Goal: Information Seeking & Learning: Learn about a topic

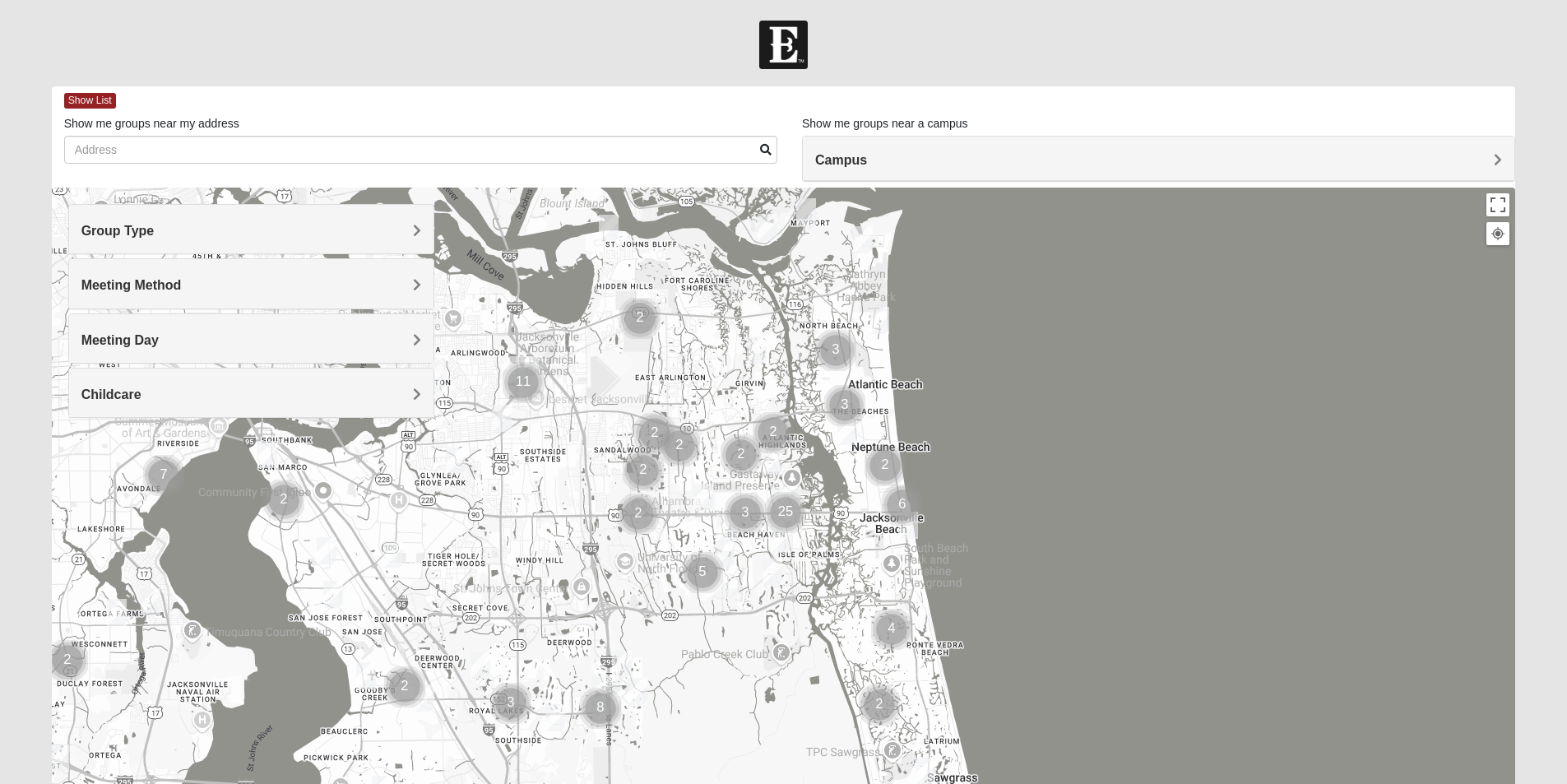
click at [353, 245] on div "Group Type" at bounding box center [251, 229] width 364 height 48
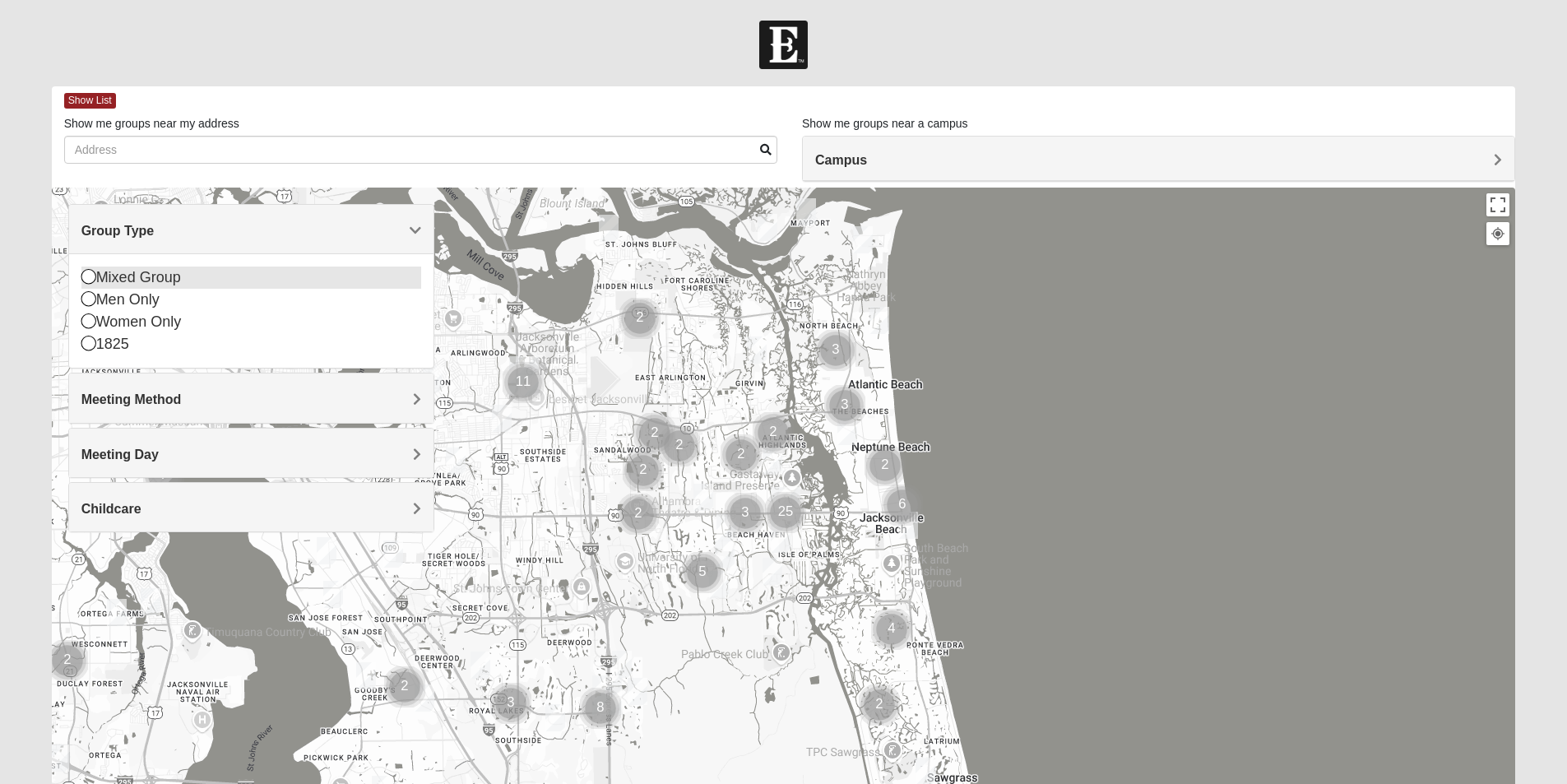
click at [89, 271] on icon at bounding box center [89, 275] width 15 height 15
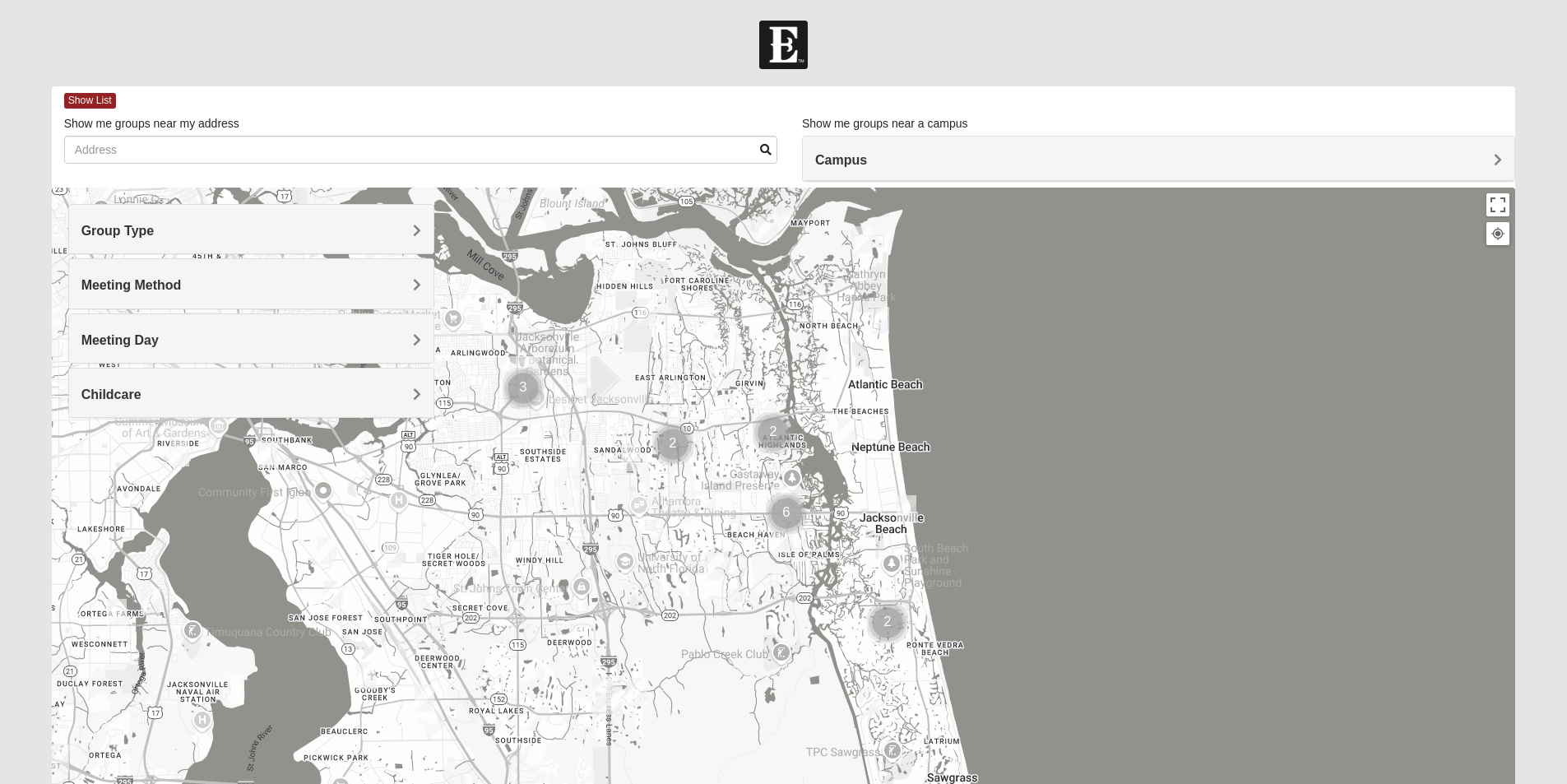
click at [398, 380] on div "Childcare" at bounding box center [251, 392] width 364 height 48
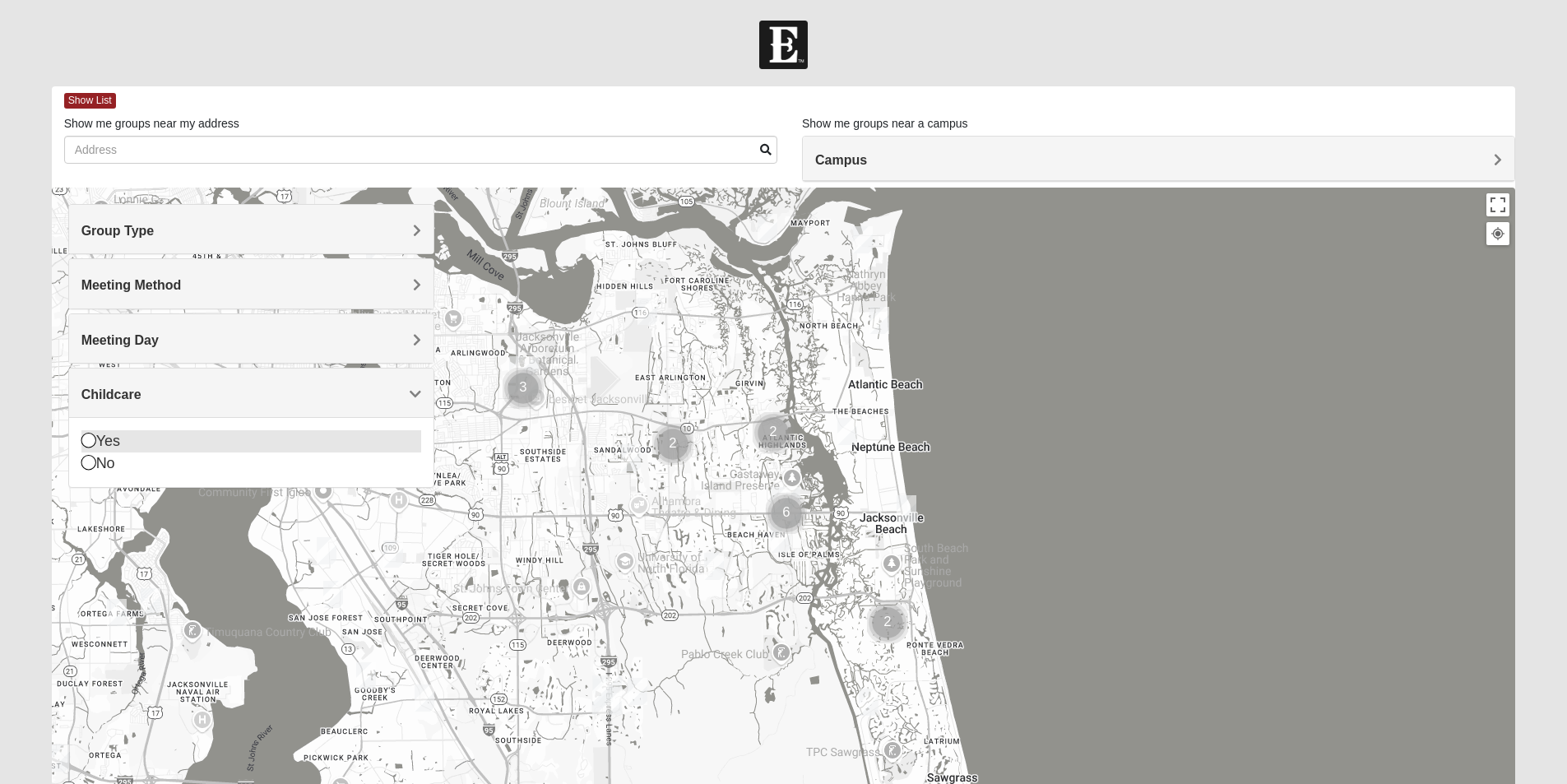
click at [97, 436] on div "Yes" at bounding box center [251, 441] width 340 height 22
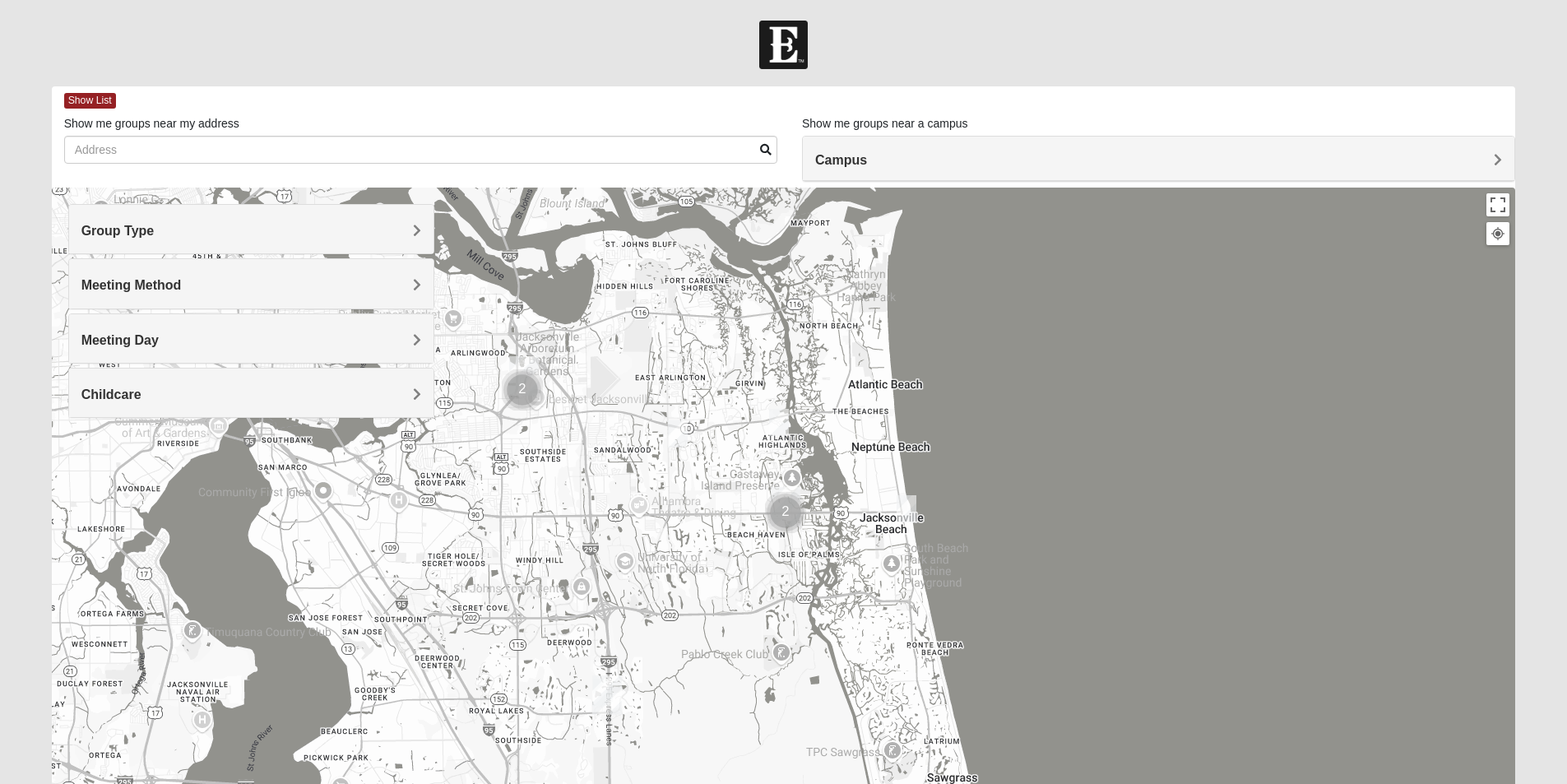
click at [908, 501] on img "Mixed Watkins 32250" at bounding box center [907, 509] width 33 height 40
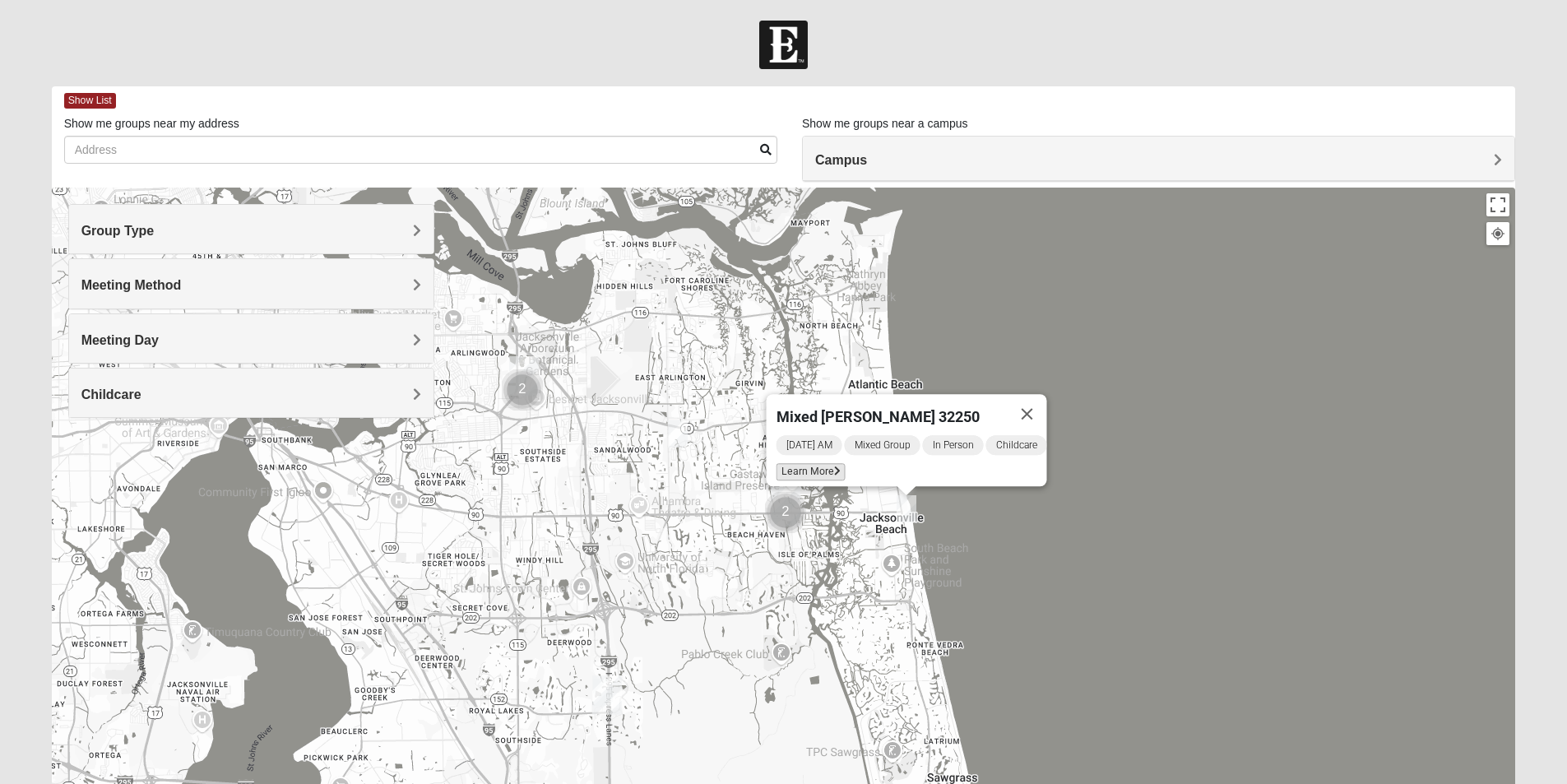
click at [816, 464] on span "Learn More" at bounding box center [810, 472] width 69 height 17
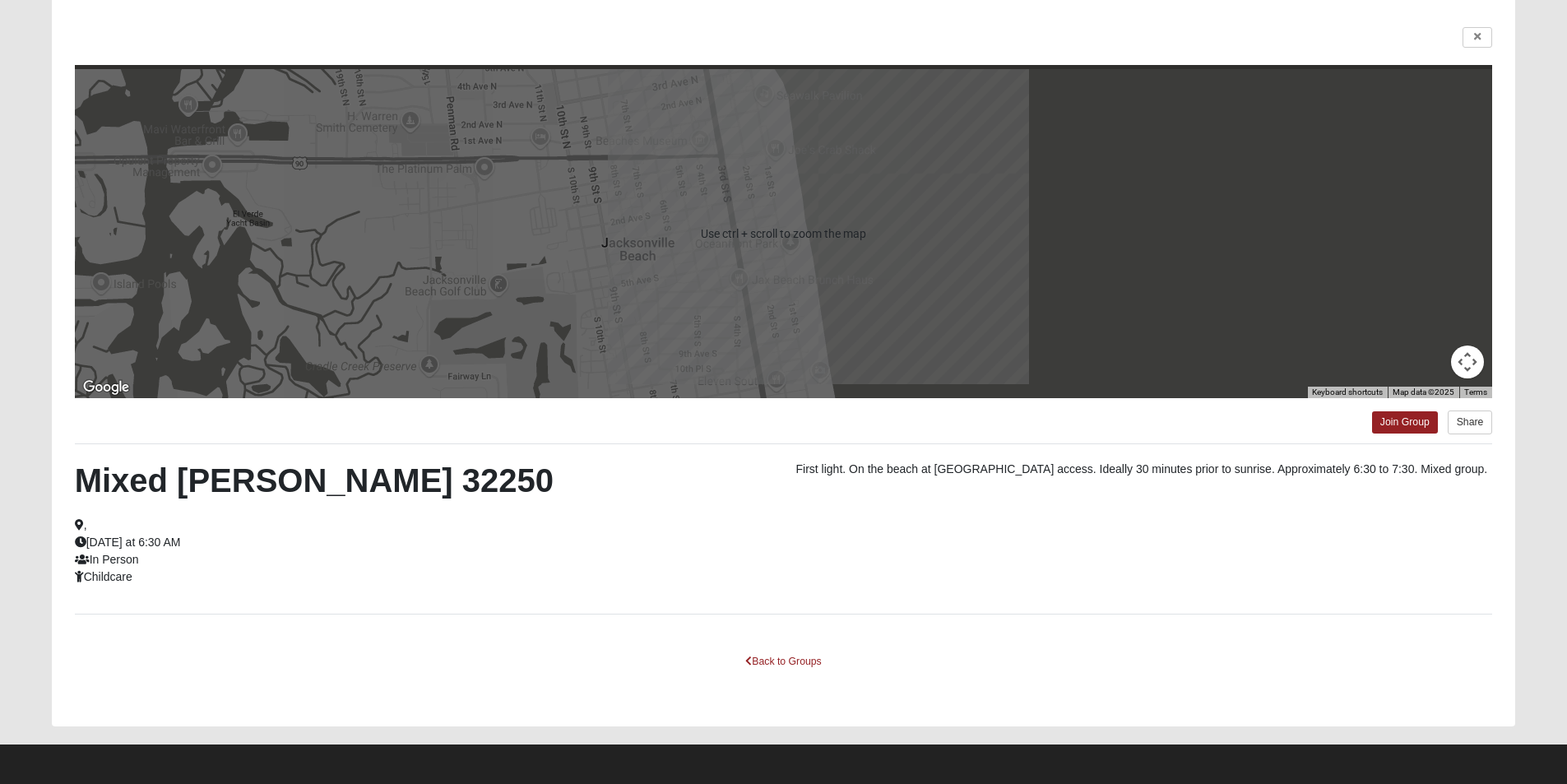
scroll to position [114, 0]
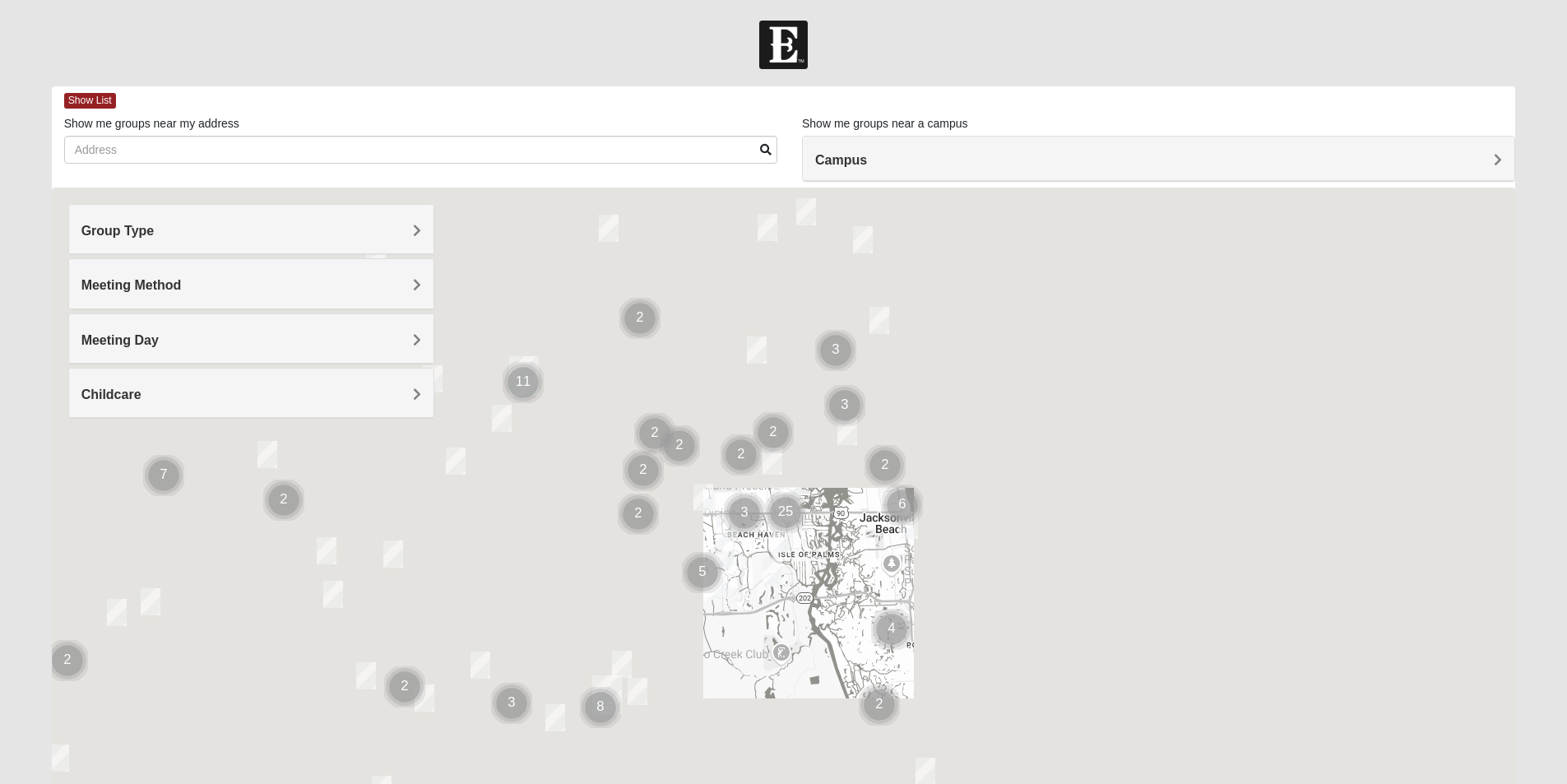
click at [338, 231] on h4 "Group Type" at bounding box center [251, 231] width 340 height 15
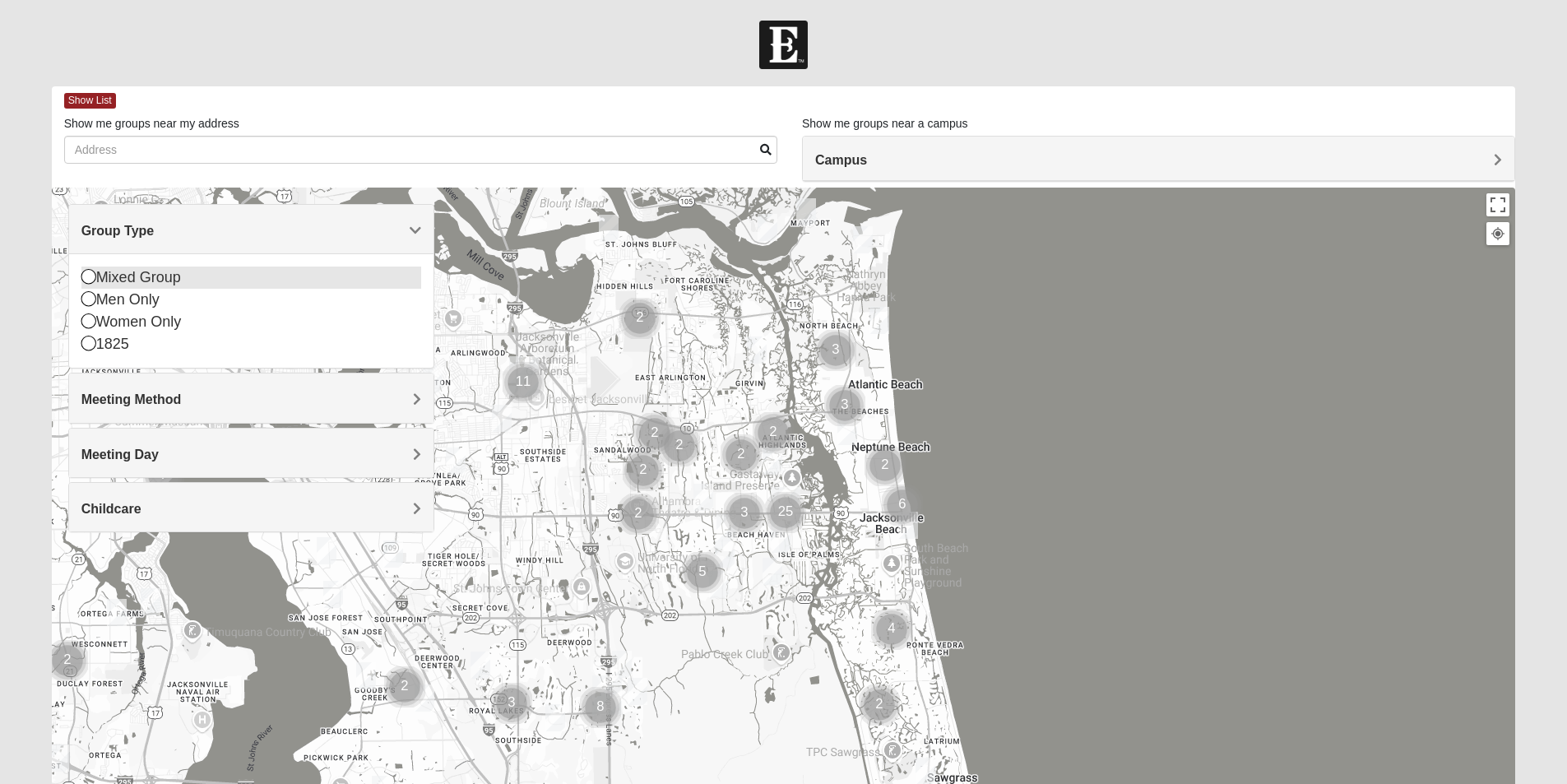
click at [179, 281] on div "Mixed Group" at bounding box center [251, 278] width 340 height 22
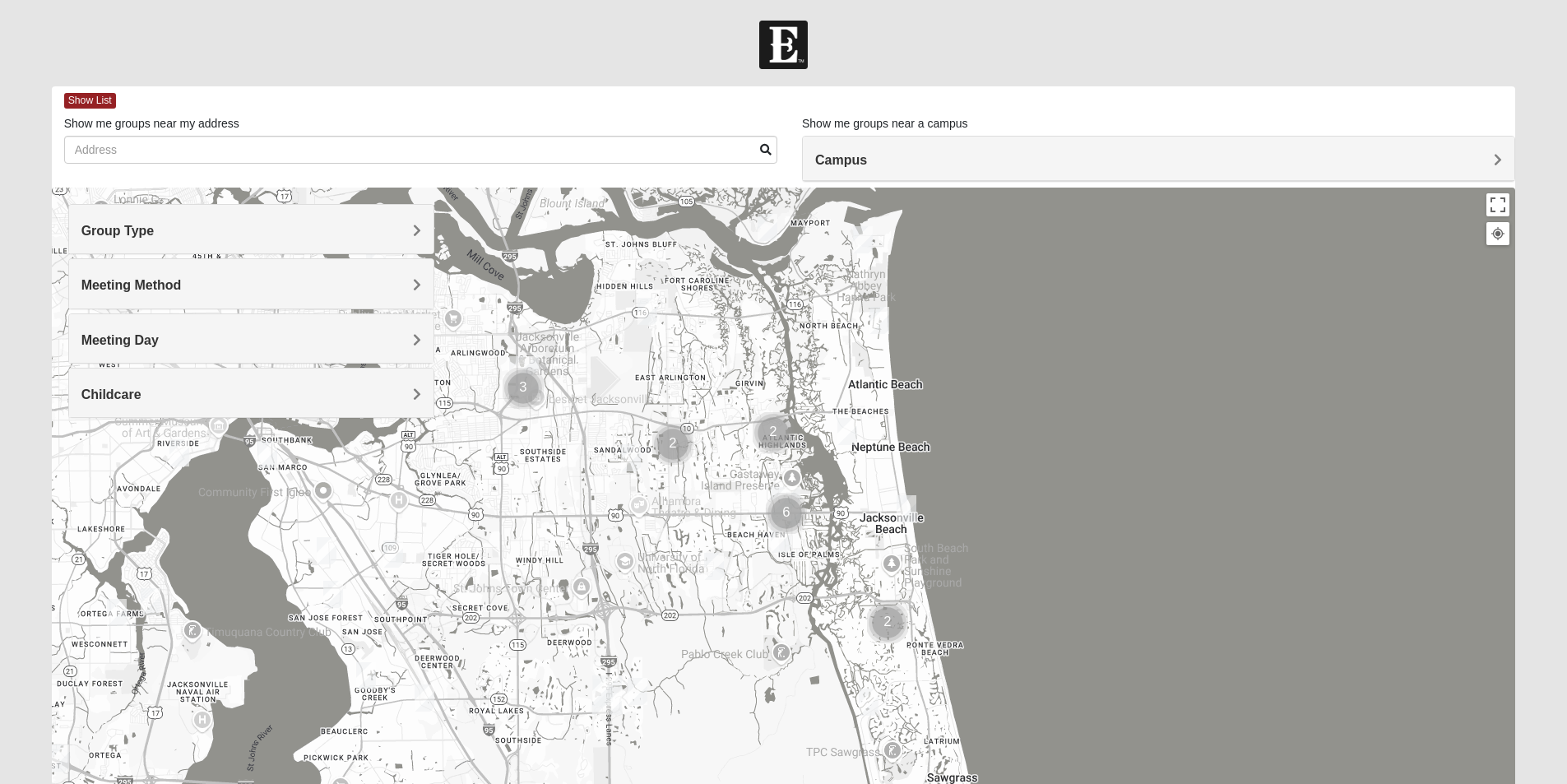
click at [326, 394] on h4 "Childcare" at bounding box center [251, 394] width 340 height 15
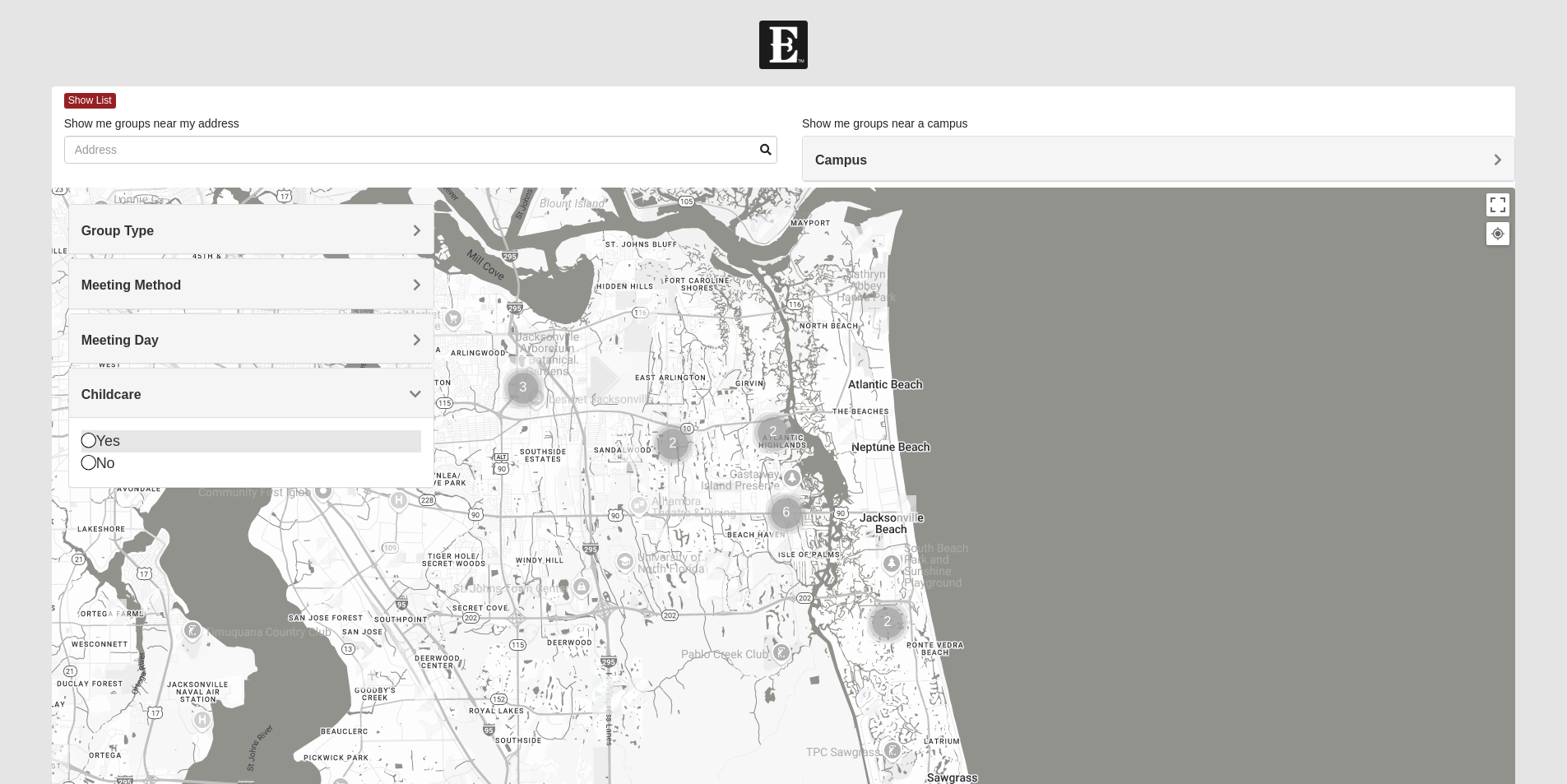
click at [87, 440] on icon at bounding box center [89, 440] width 15 height 15
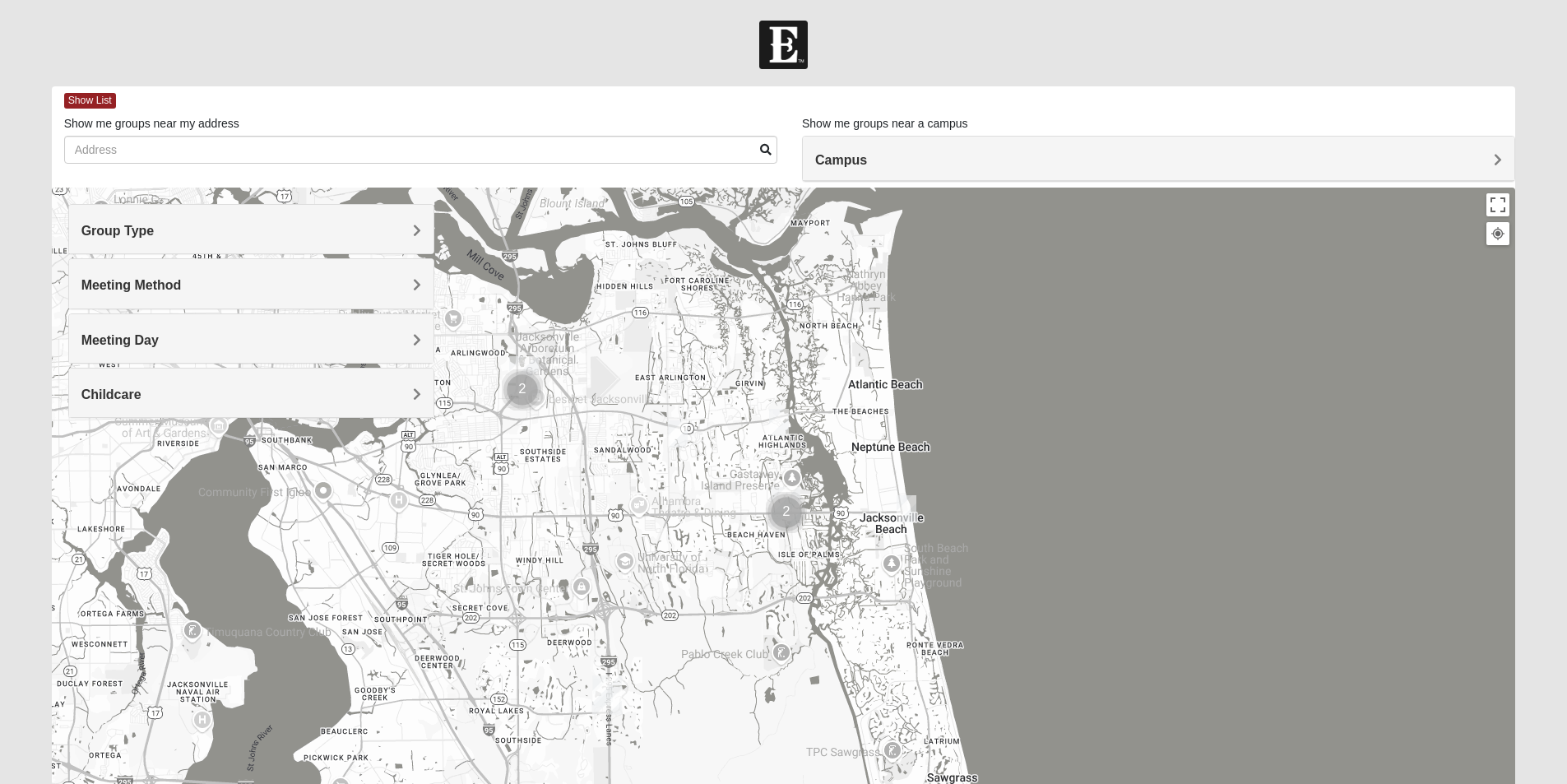
click at [785, 505] on img "Cluster of 2 groups" at bounding box center [786, 512] width 54 height 54
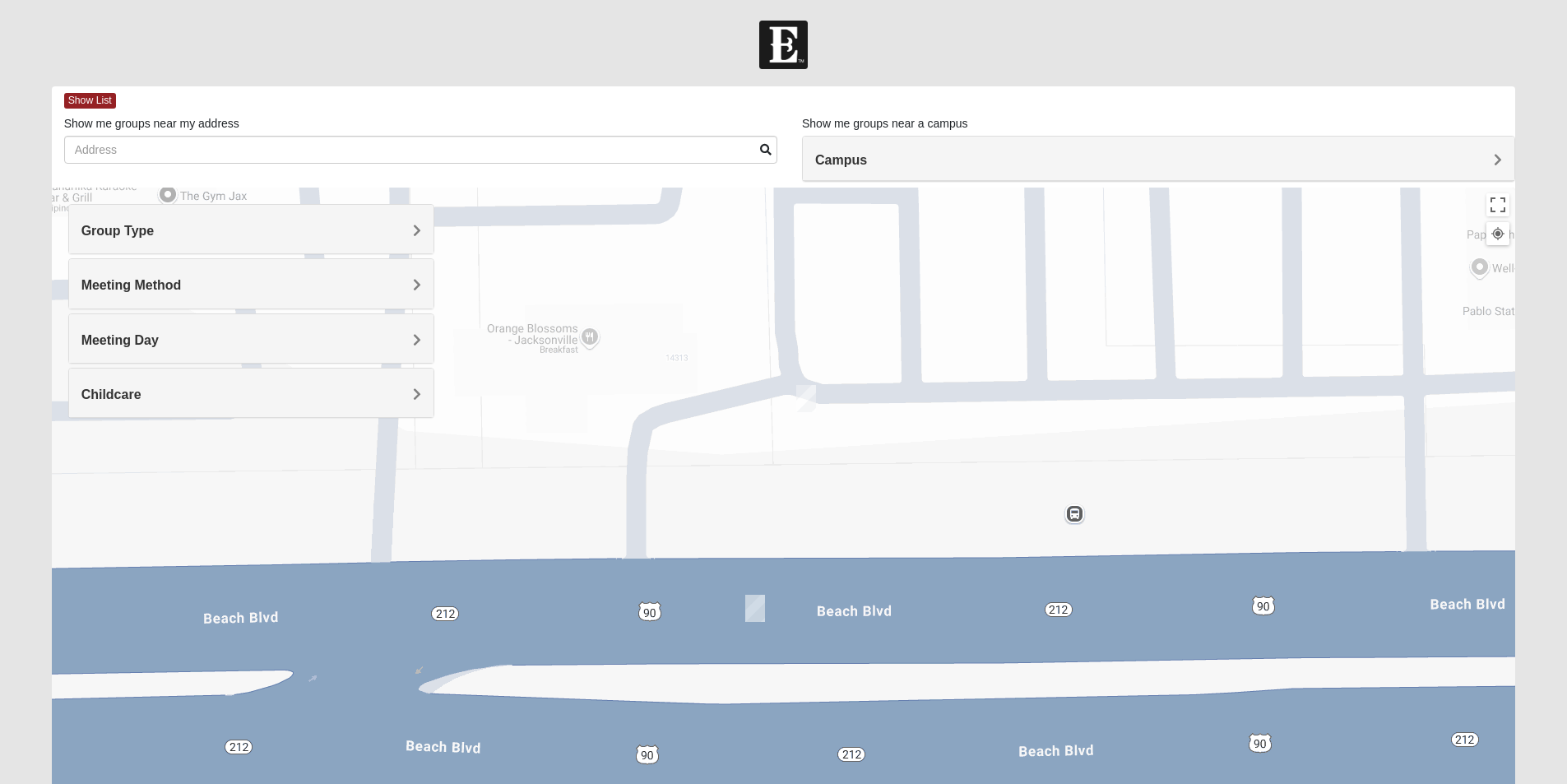
click at [803, 387] on img "On Campus Mixed Long 32250" at bounding box center [806, 398] width 33 height 40
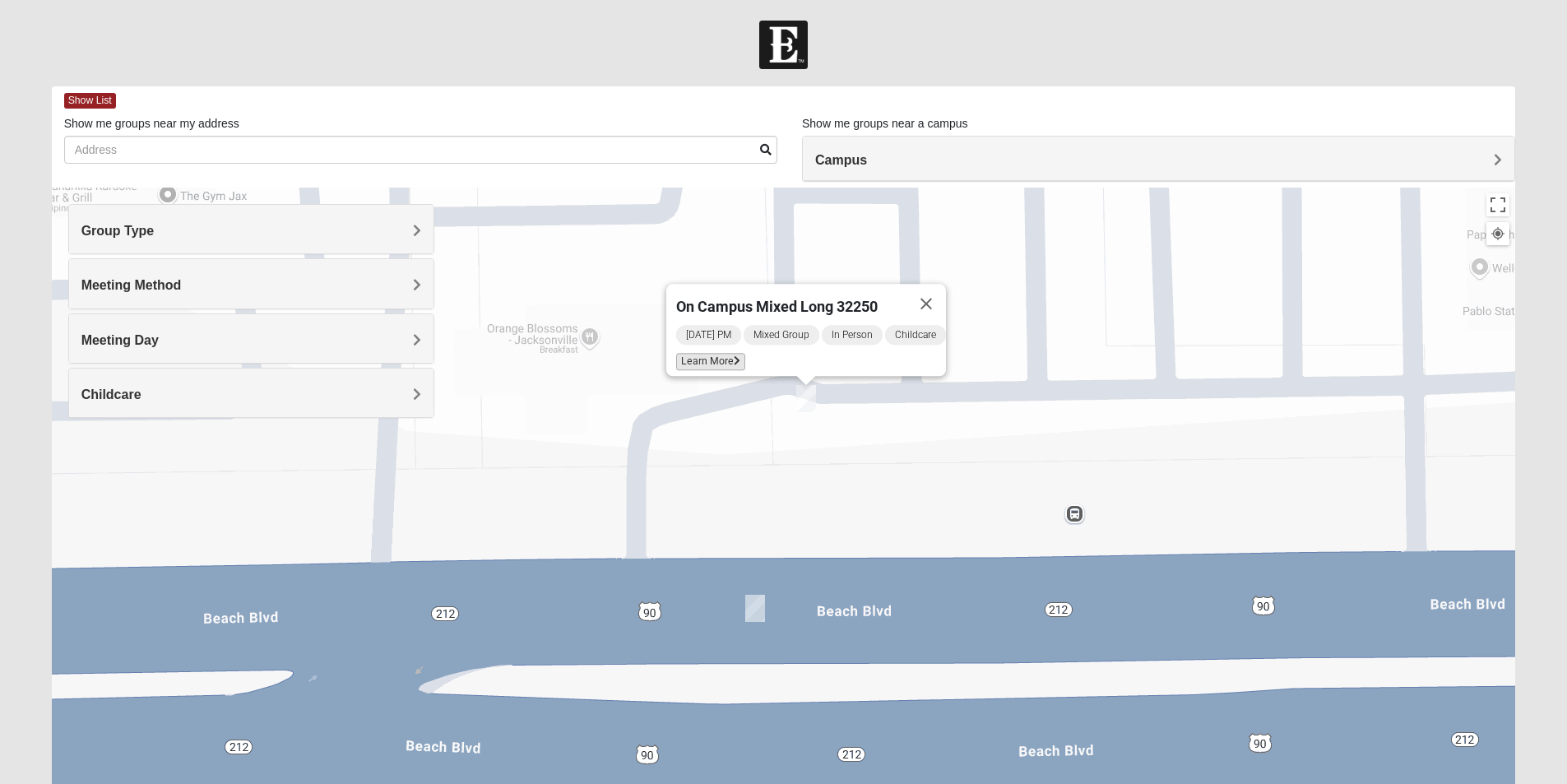
click at [722, 354] on span "Learn More" at bounding box center [710, 361] width 69 height 17
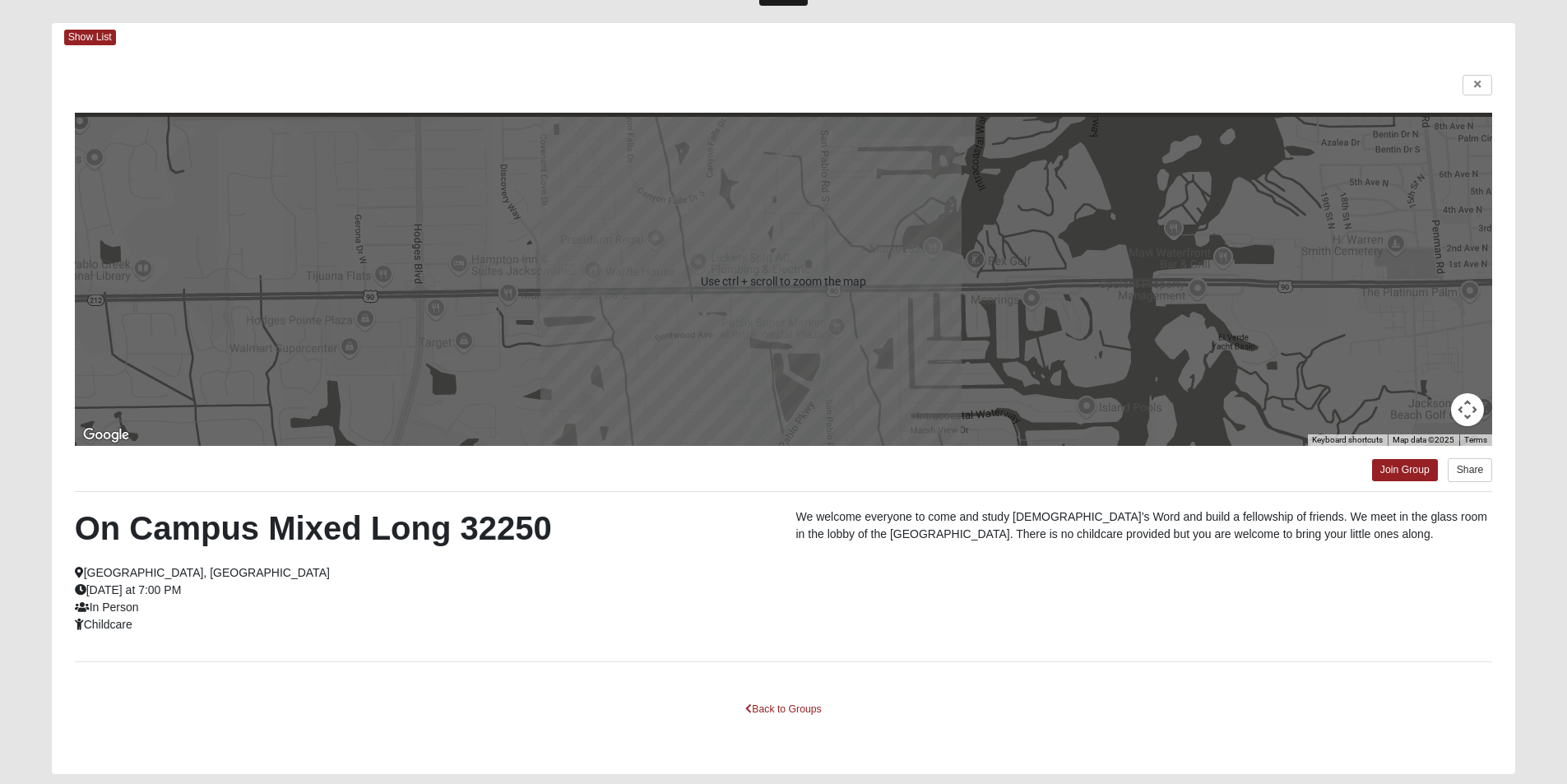
scroll to position [83, 0]
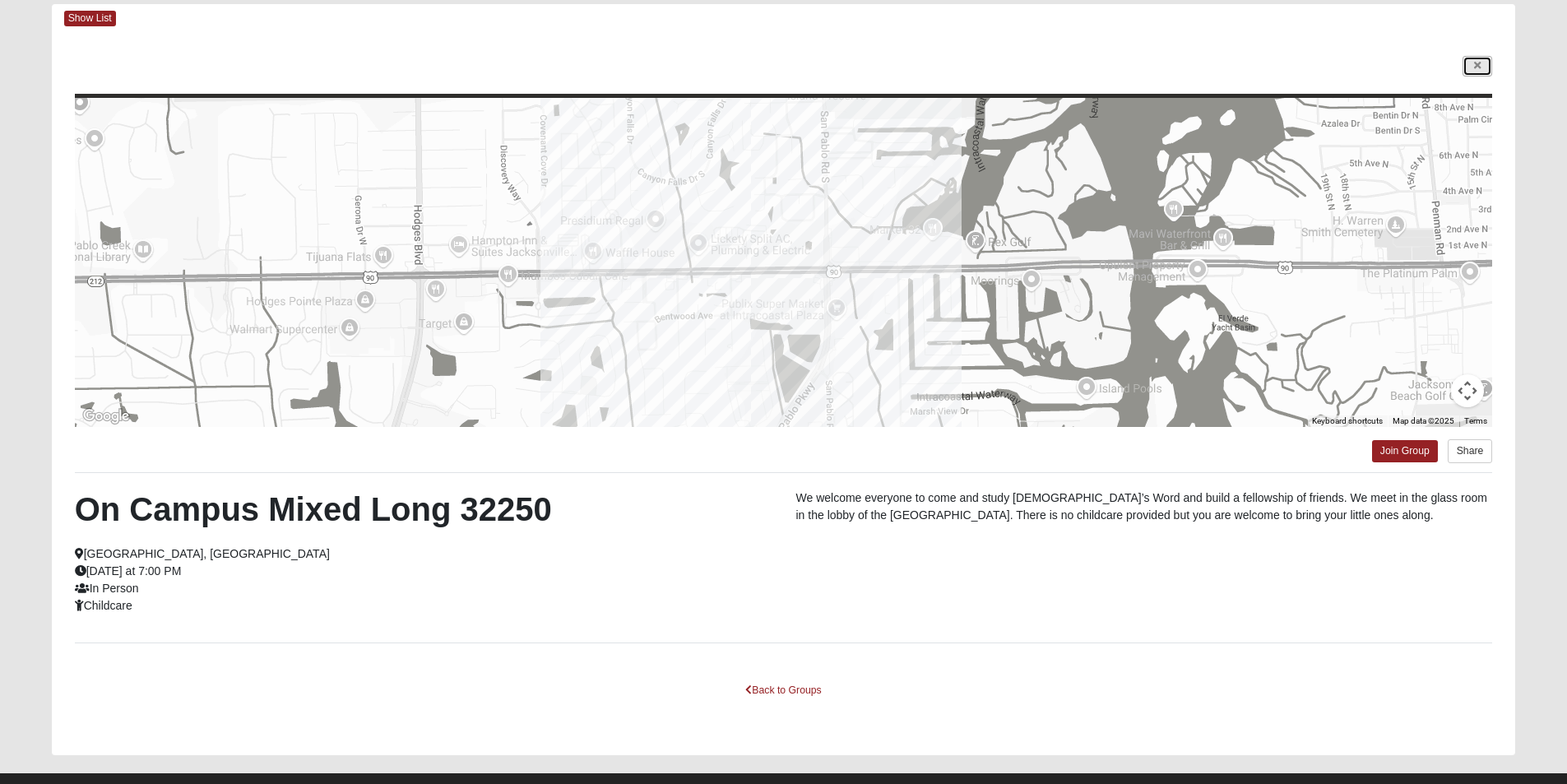
click at [1477, 61] on icon at bounding box center [1477, 65] width 7 height 9
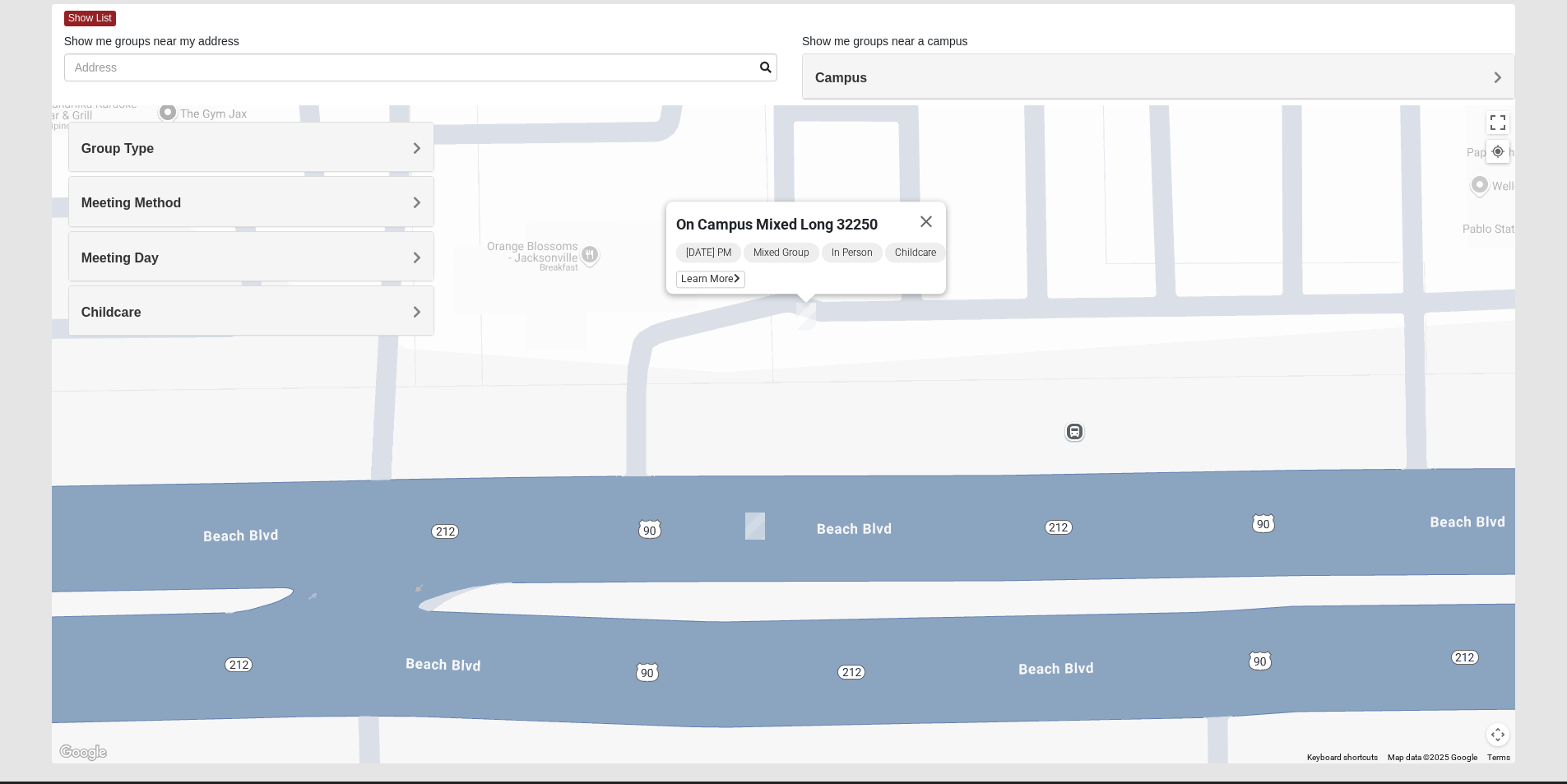
click at [756, 521] on img "On Campus Mixed Salazar 32250" at bounding box center [755, 526] width 33 height 40
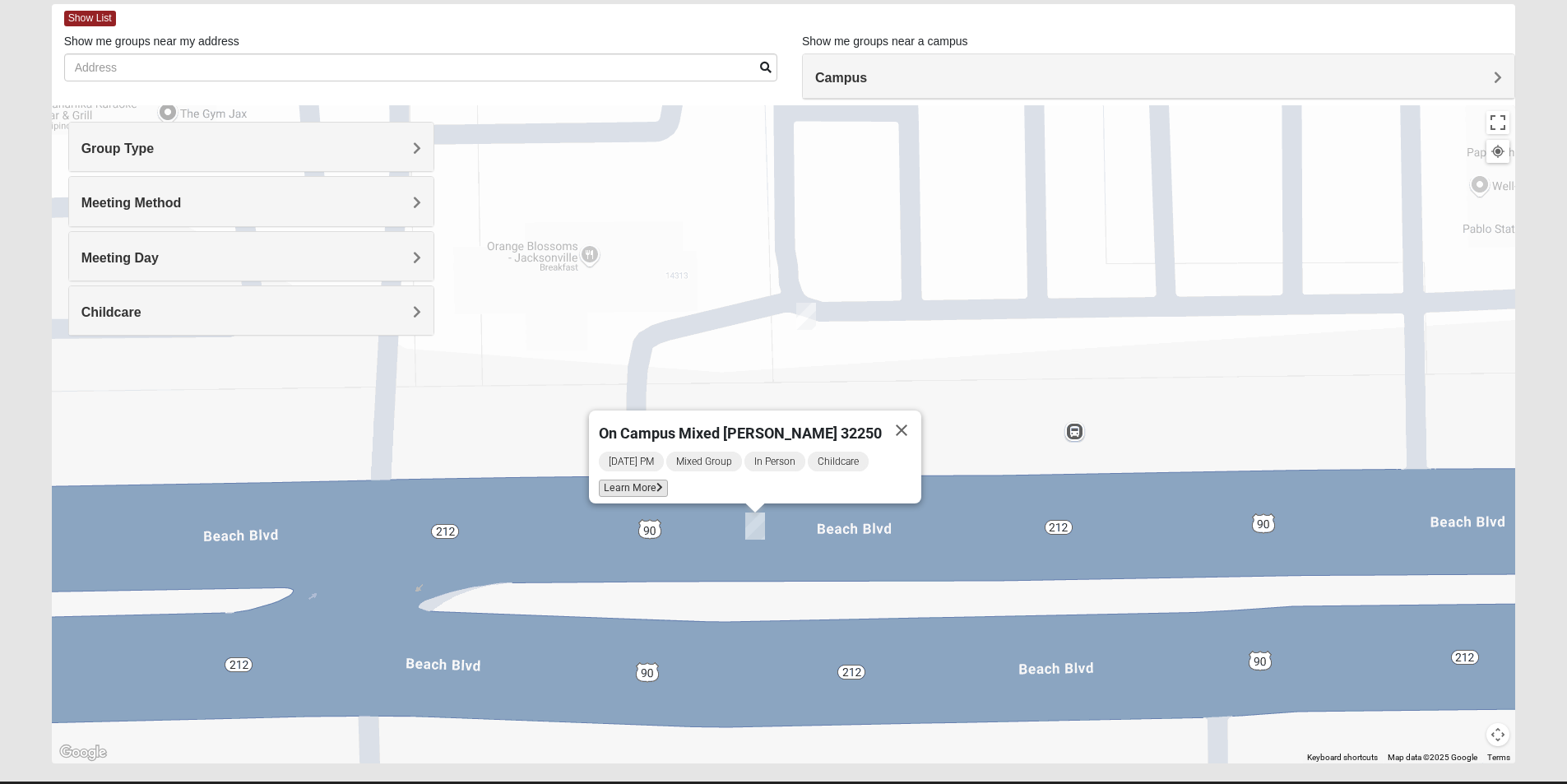
click at [663, 483] on icon at bounding box center [660, 487] width 7 height 9
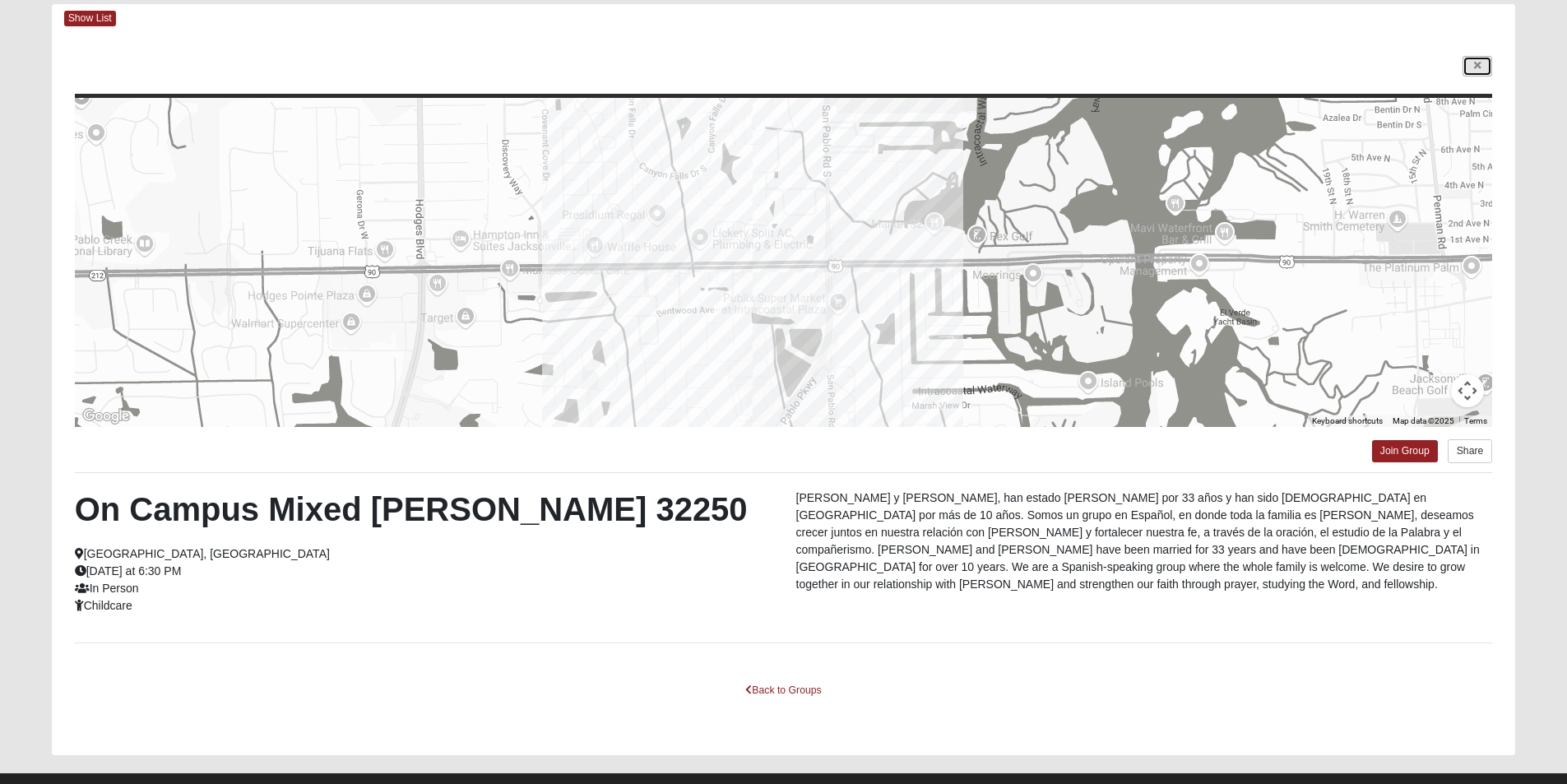
click at [1487, 65] on link at bounding box center [1477, 66] width 29 height 21
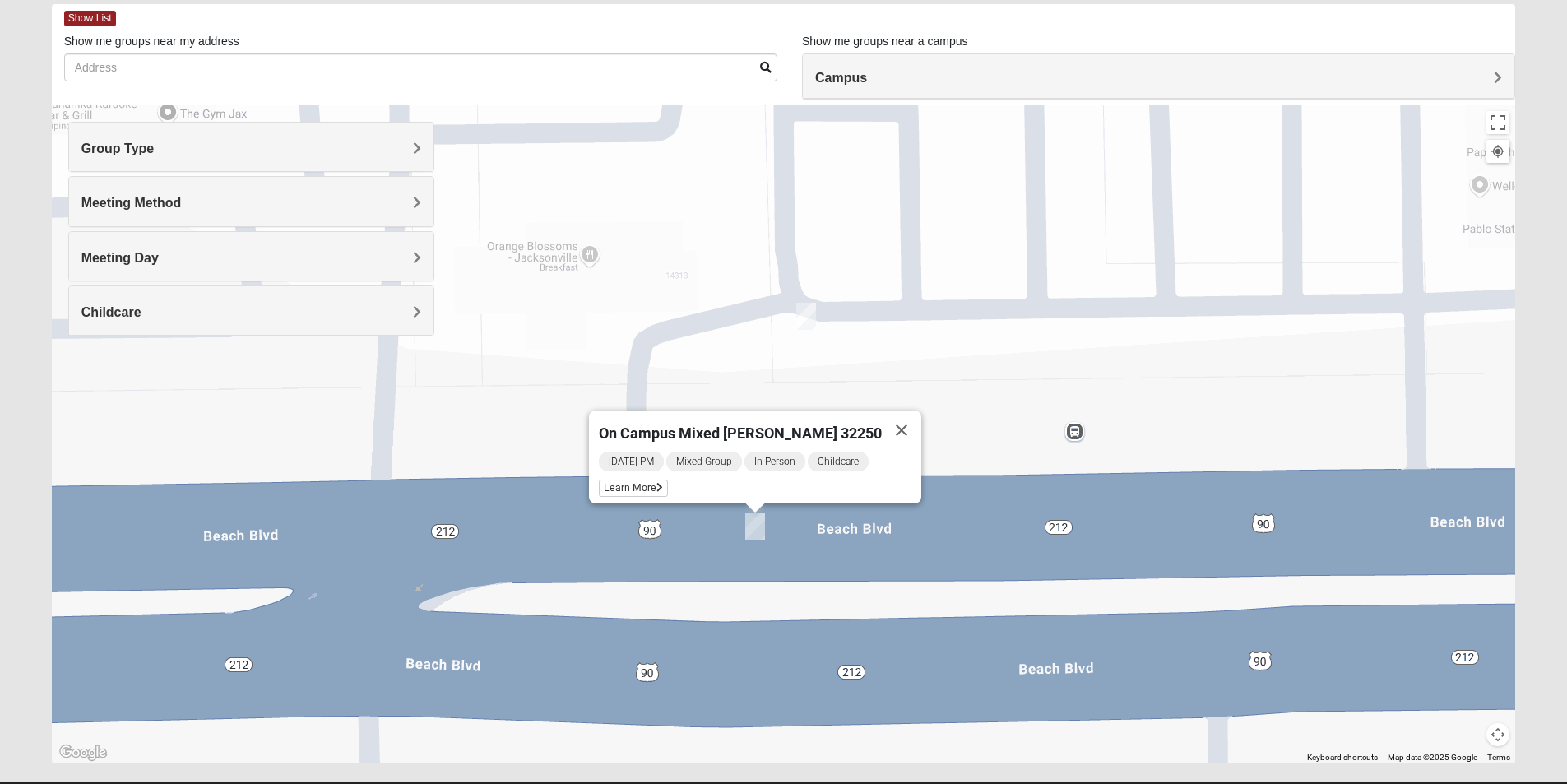
click at [1120, 83] on h4 "Campus" at bounding box center [1159, 77] width 687 height 15
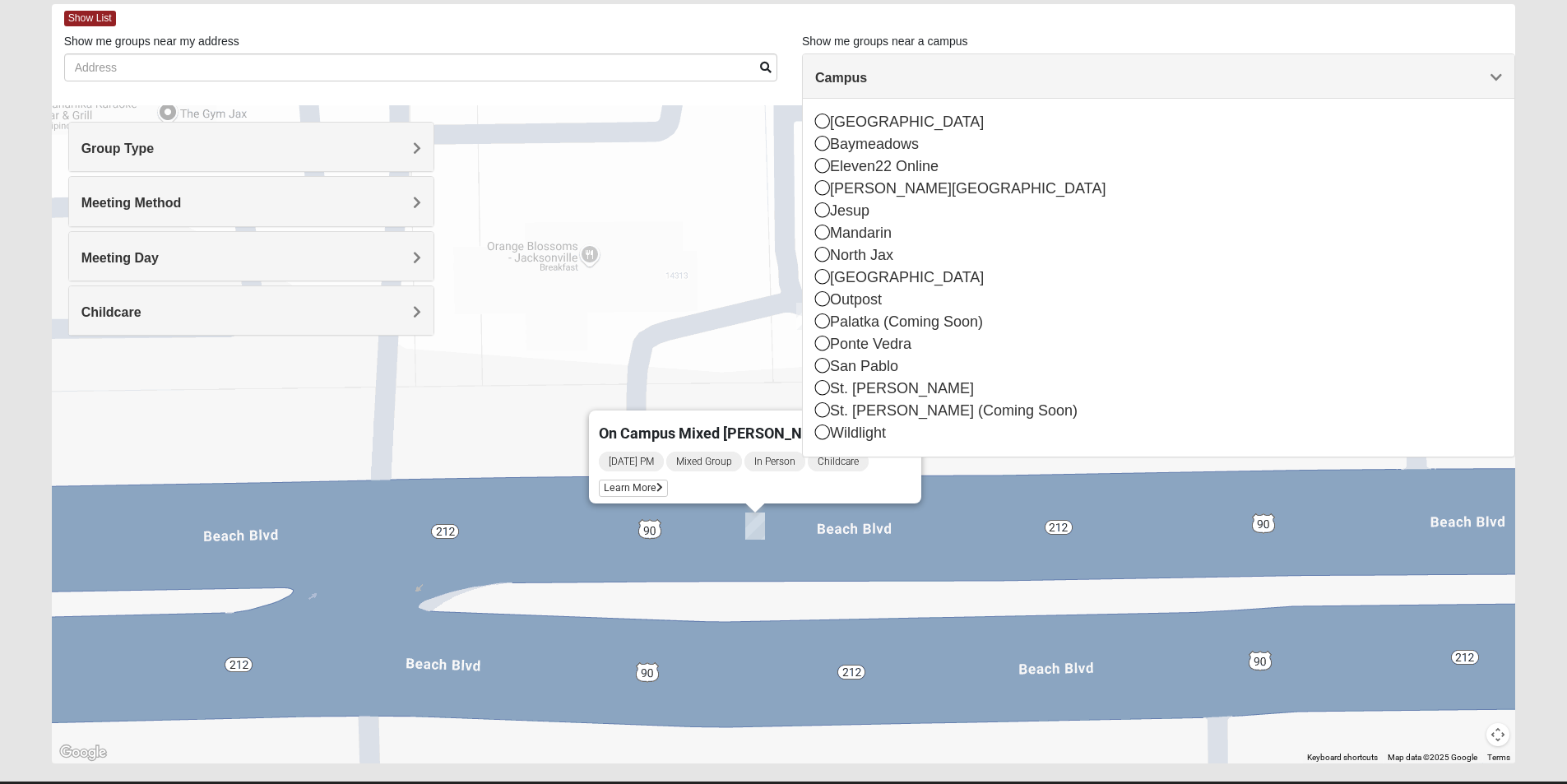
click at [1120, 83] on h4 "Campus" at bounding box center [1159, 77] width 687 height 15
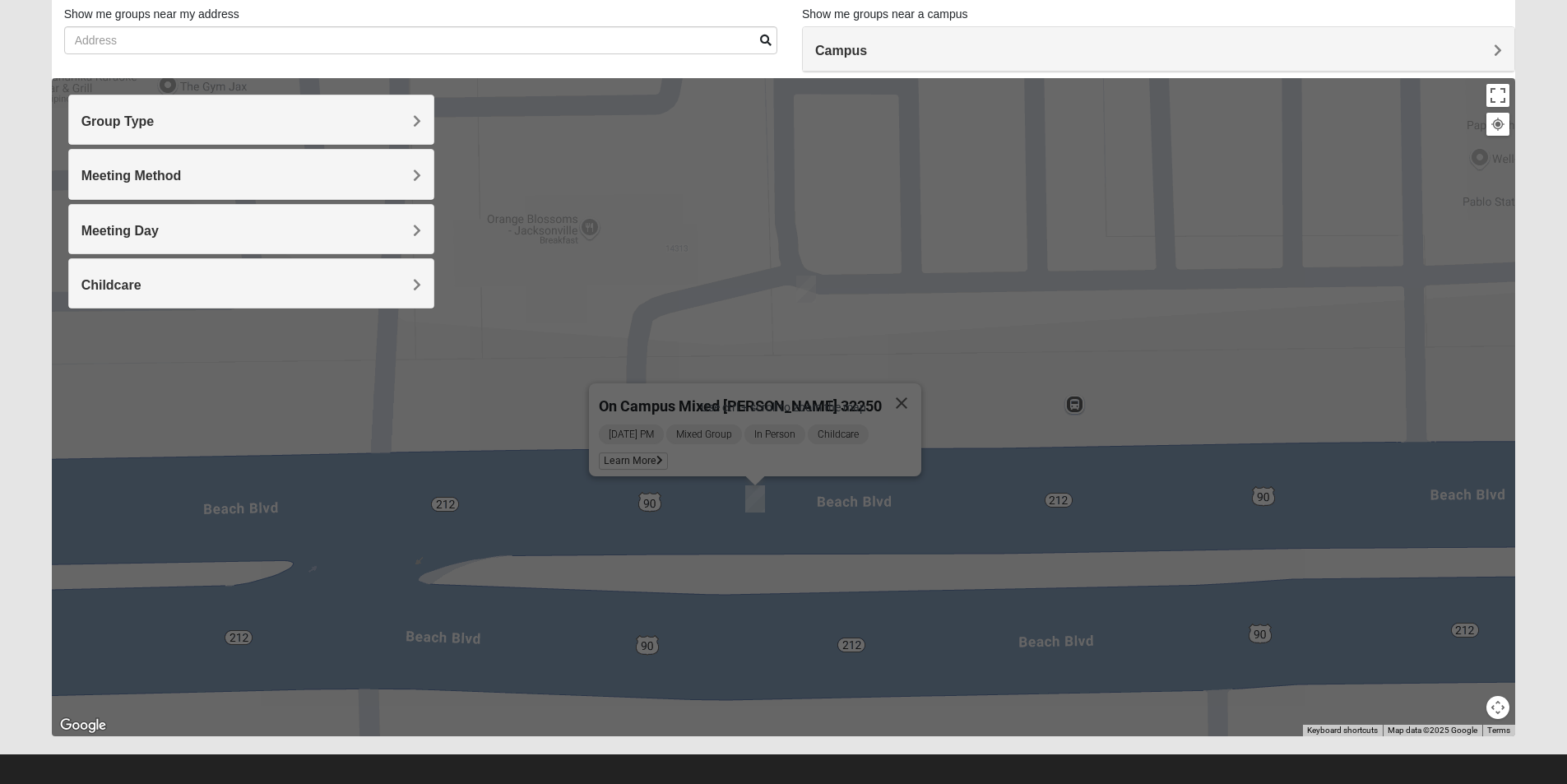
scroll to position [121, 0]
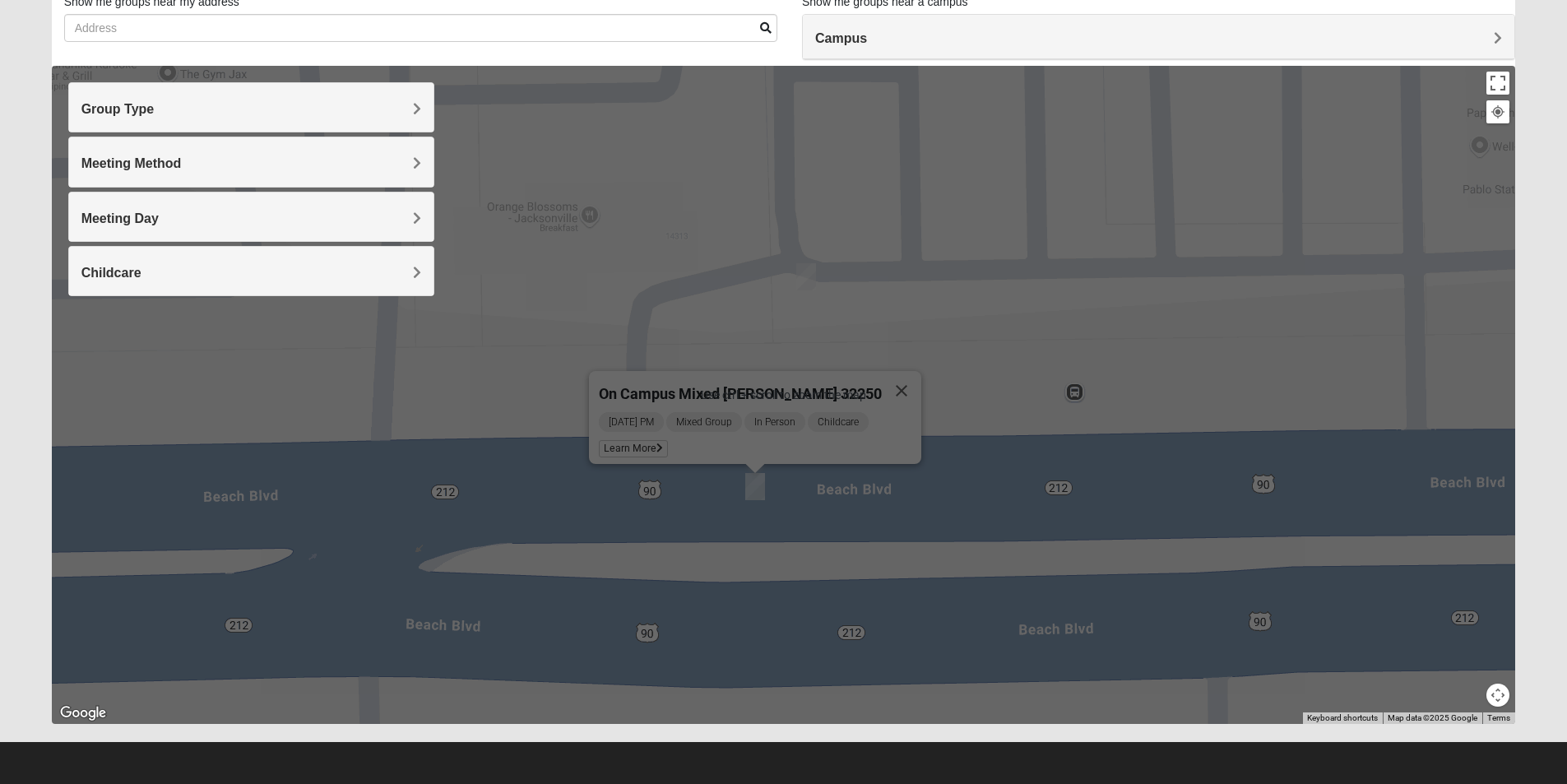
click at [1106, 460] on div "On Campus Mixed Salazar 32250 Monday PM Mixed Group In Person Childcare Learn M…" at bounding box center [784, 394] width 1465 height 657
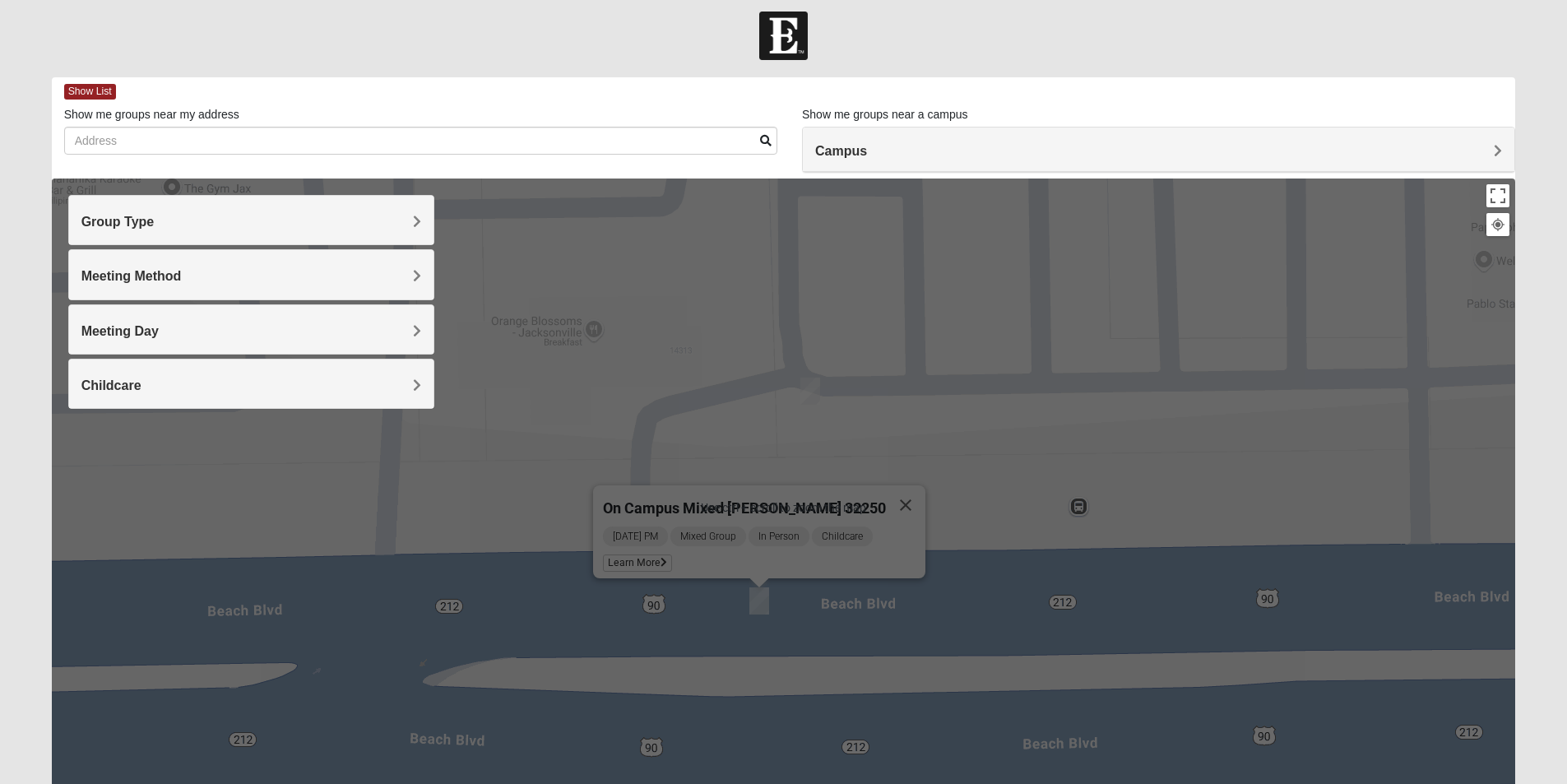
scroll to position [0, 0]
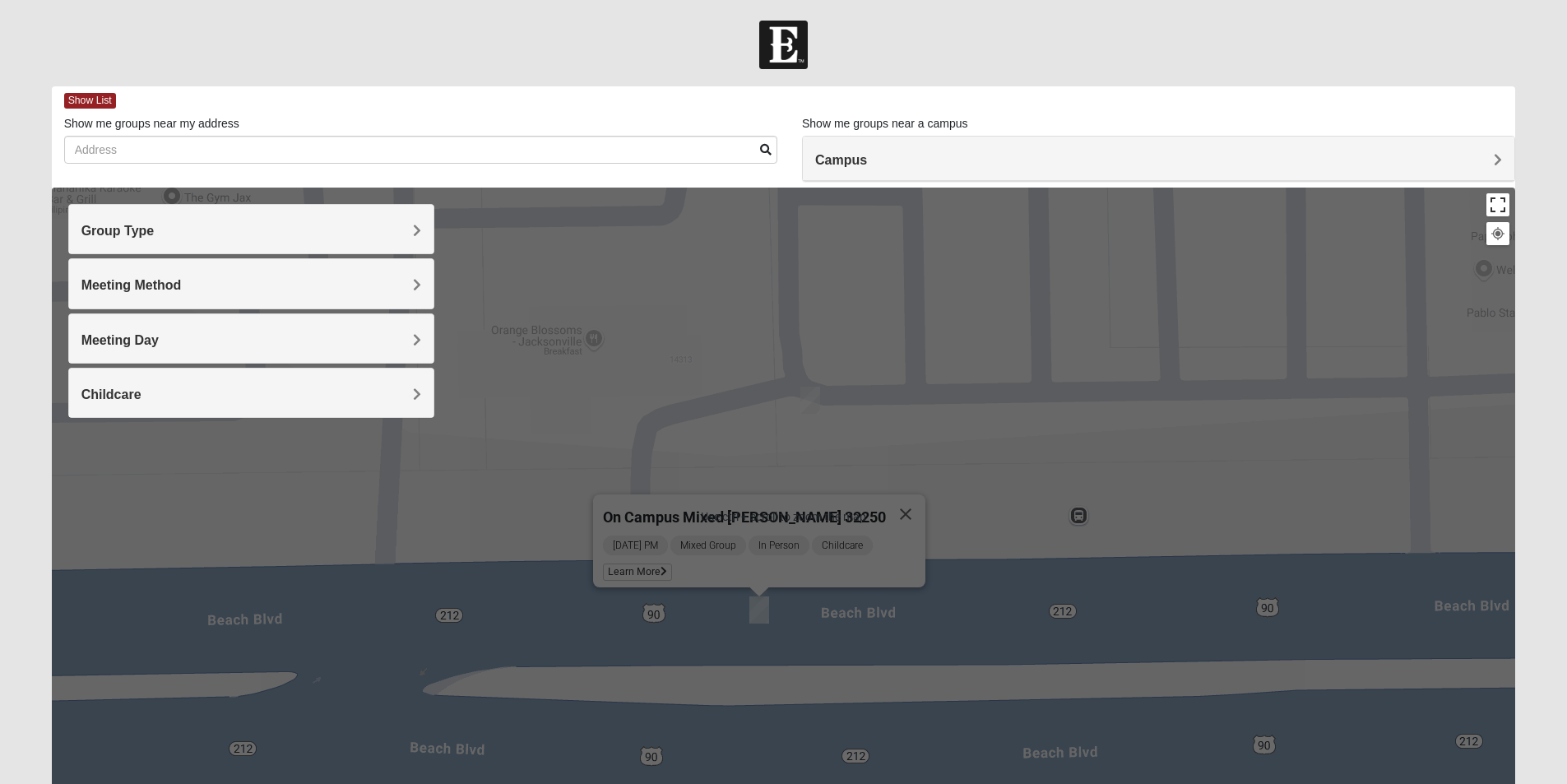
click at [1501, 199] on button "Toggle fullscreen view" at bounding box center [1498, 205] width 23 height 23
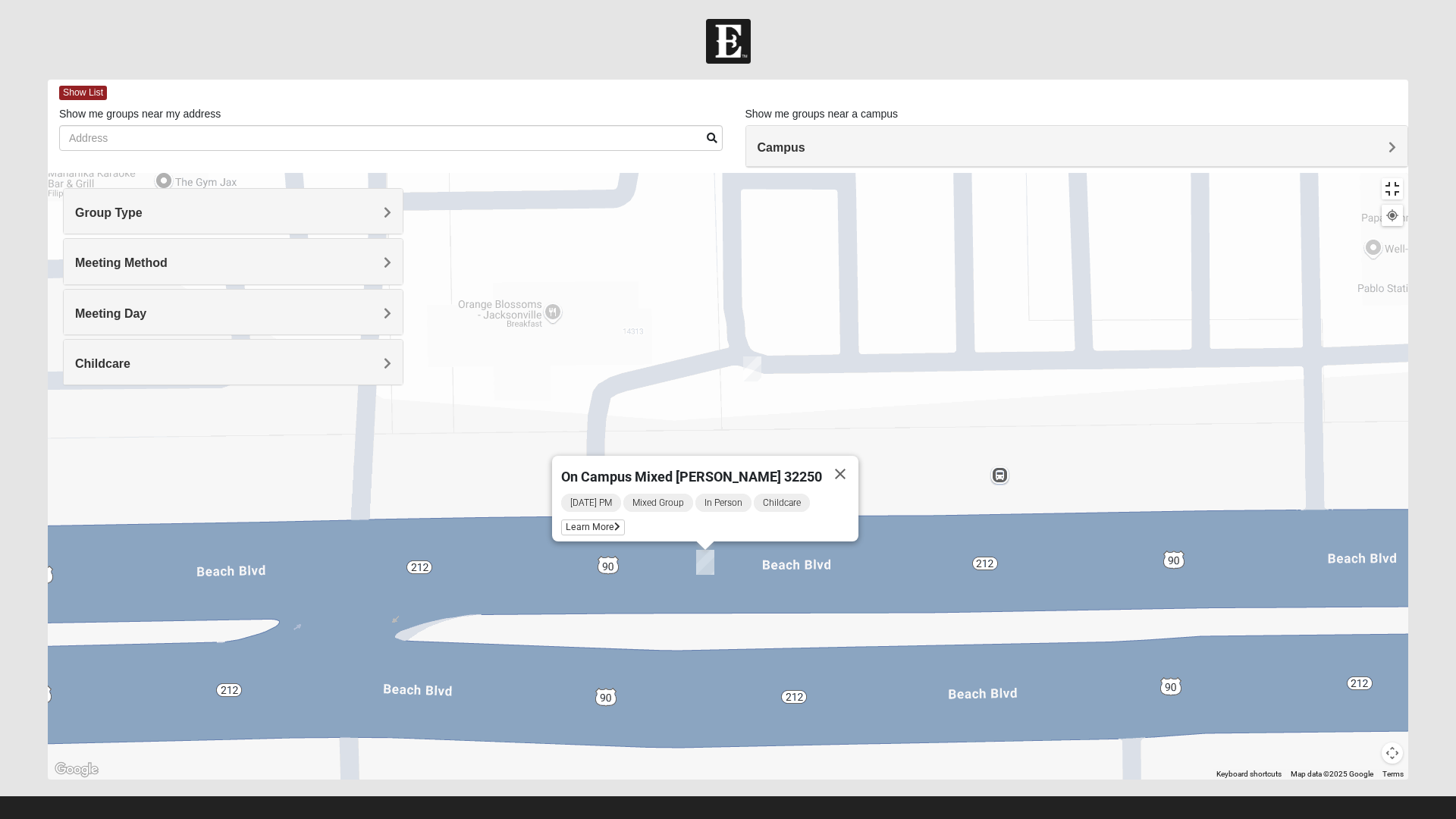
click at [1404, 179] on button "Toggle fullscreen view" at bounding box center [1392, 189] width 21 height 21
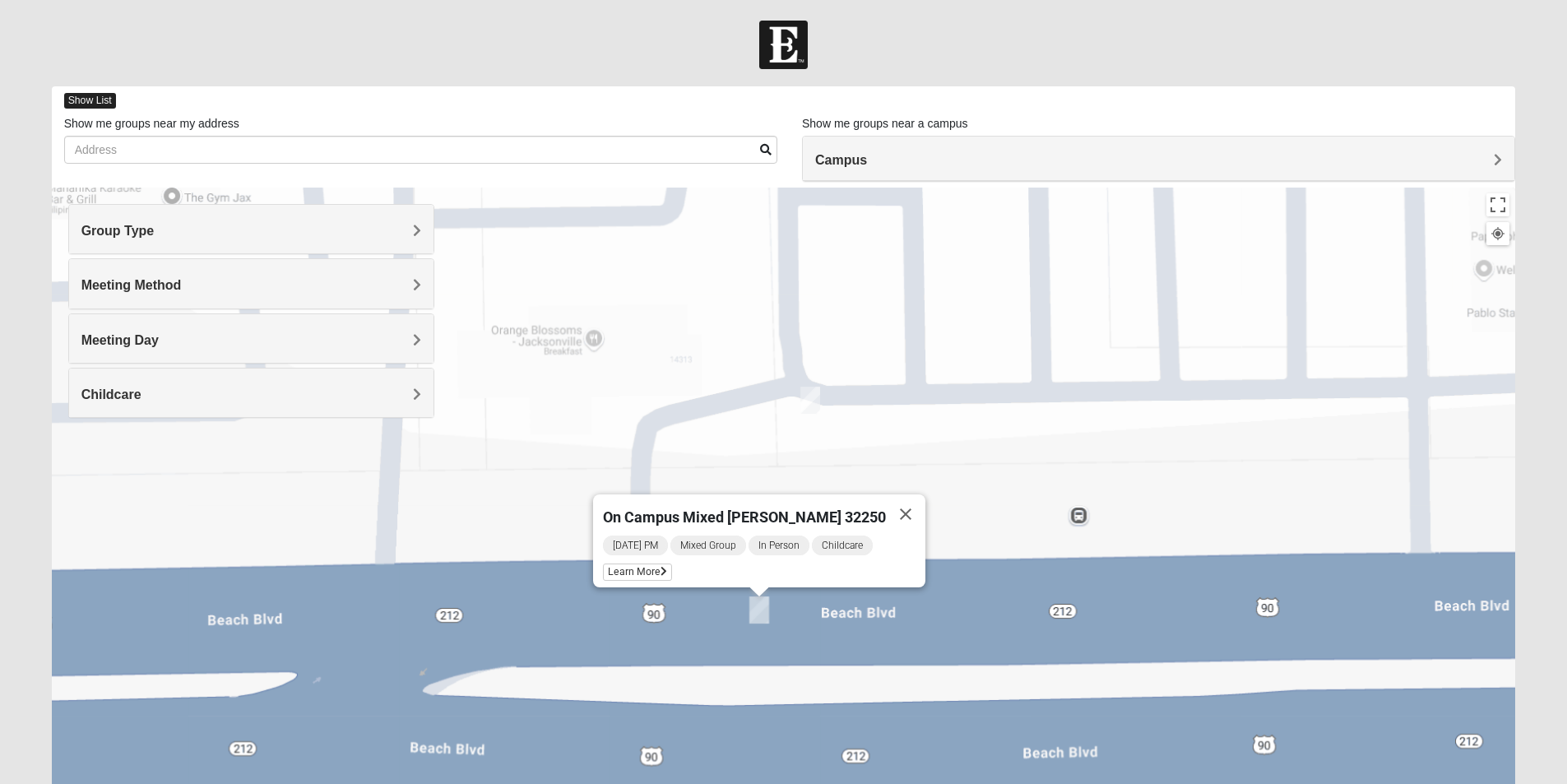
click at [93, 100] on span "Show List" at bounding box center [90, 101] width 52 height 15
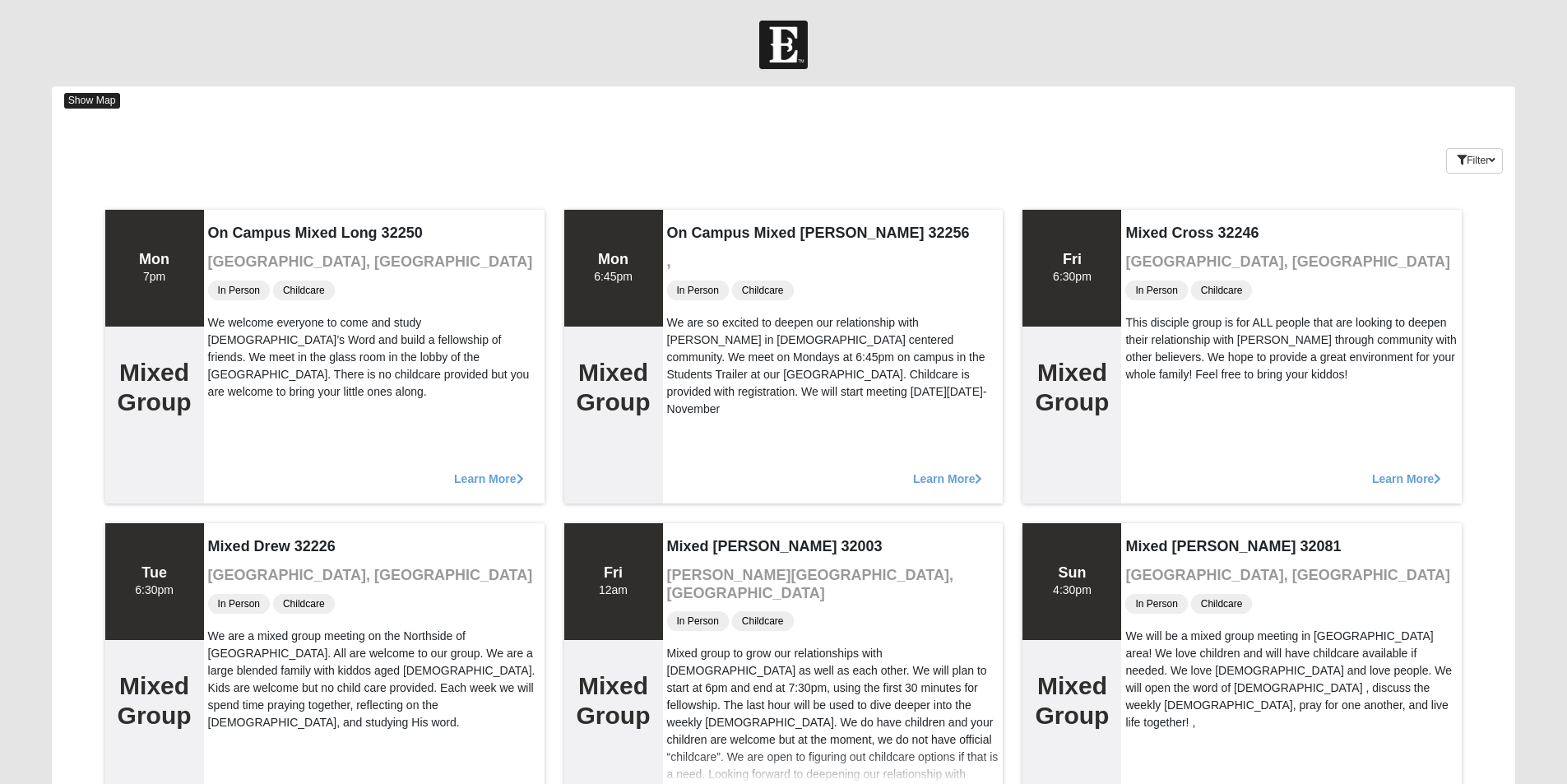
click at [65, 93] on span "Show Map" at bounding box center [92, 101] width 56 height 15
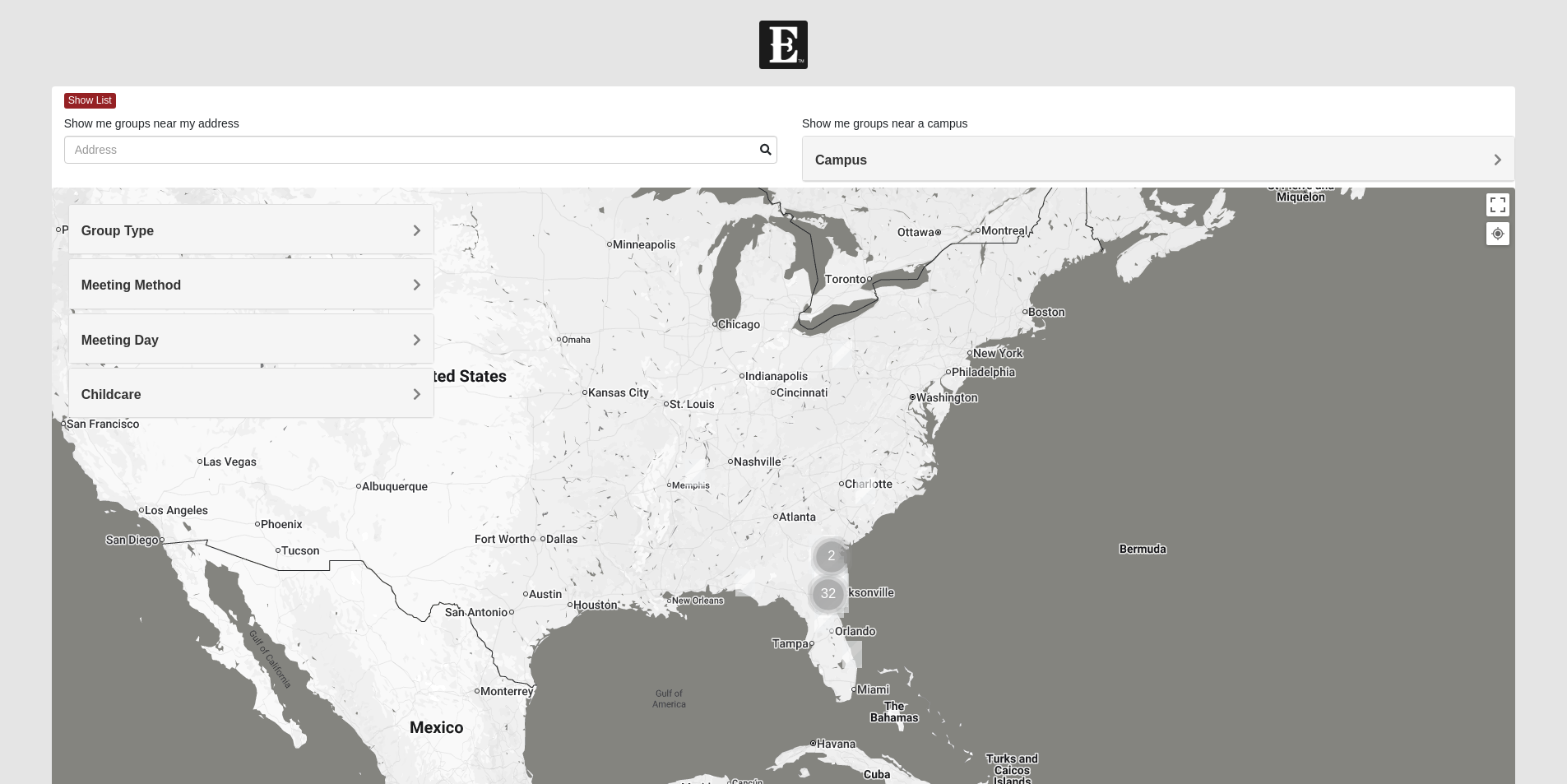
click at [897, 614] on div at bounding box center [784, 516] width 1465 height 657
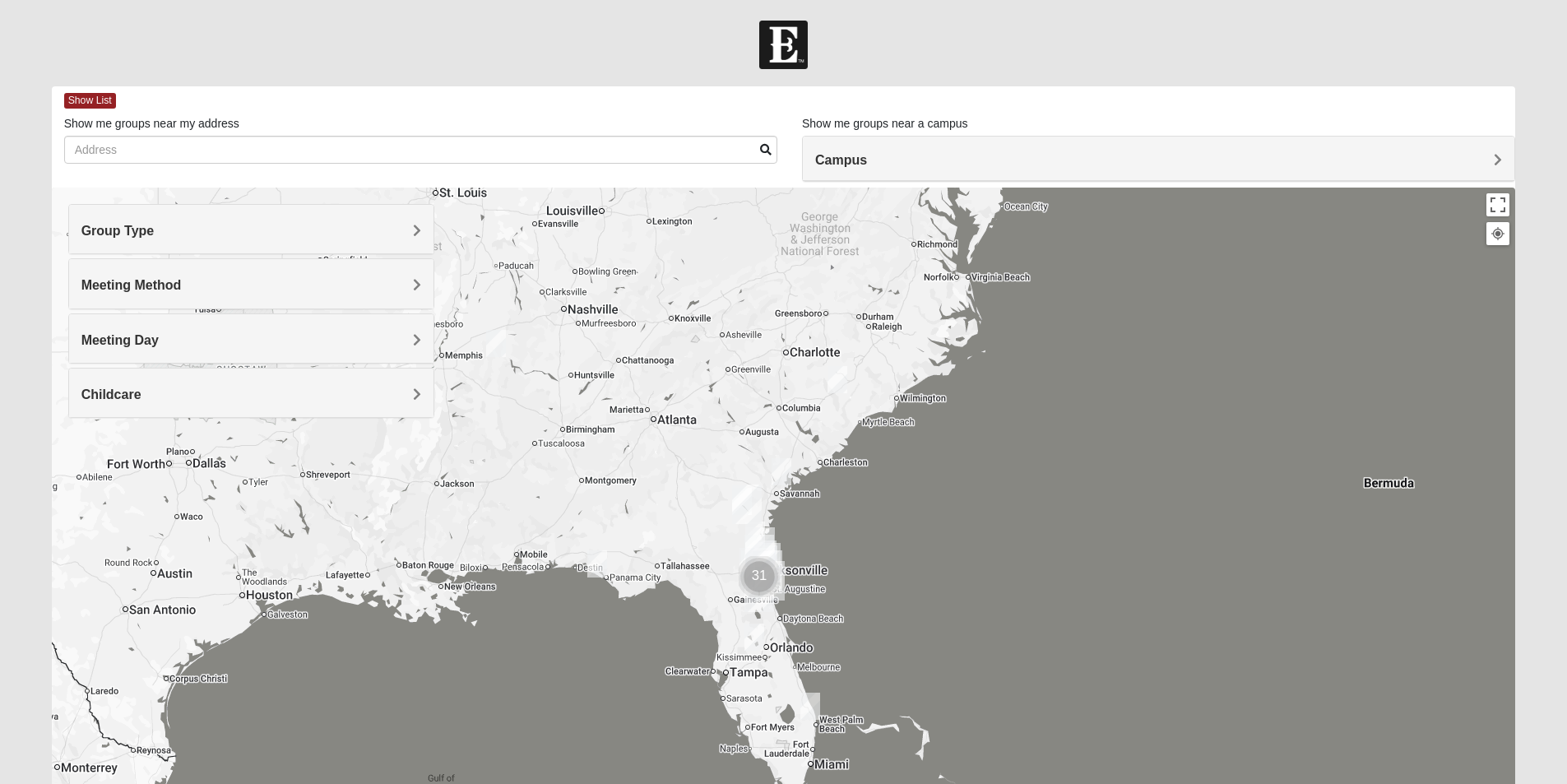
click at [859, 609] on div at bounding box center [784, 516] width 1465 height 657
click at [858, 608] on div at bounding box center [784, 516] width 1465 height 657
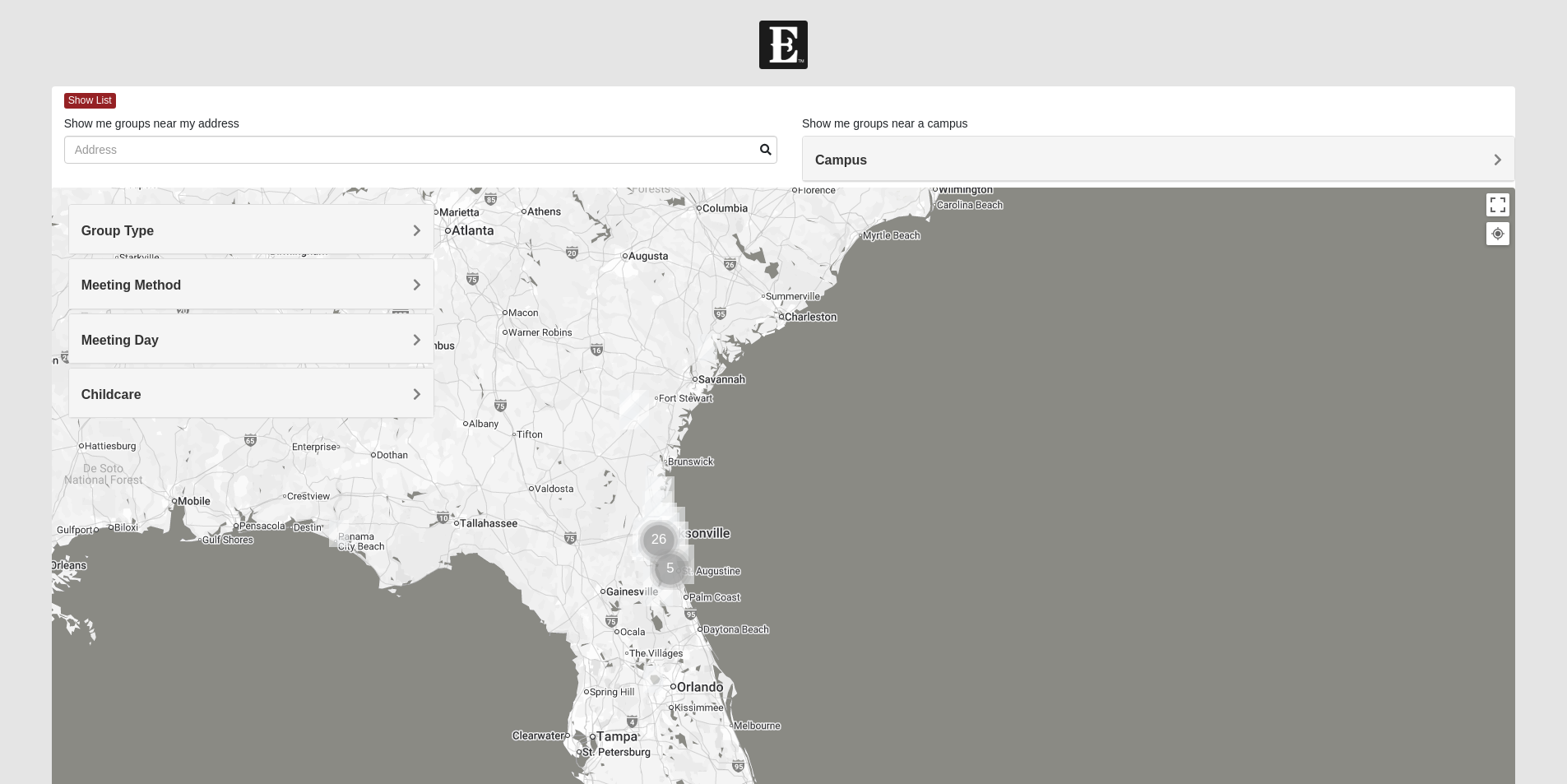
click at [858, 602] on div at bounding box center [784, 516] width 1465 height 657
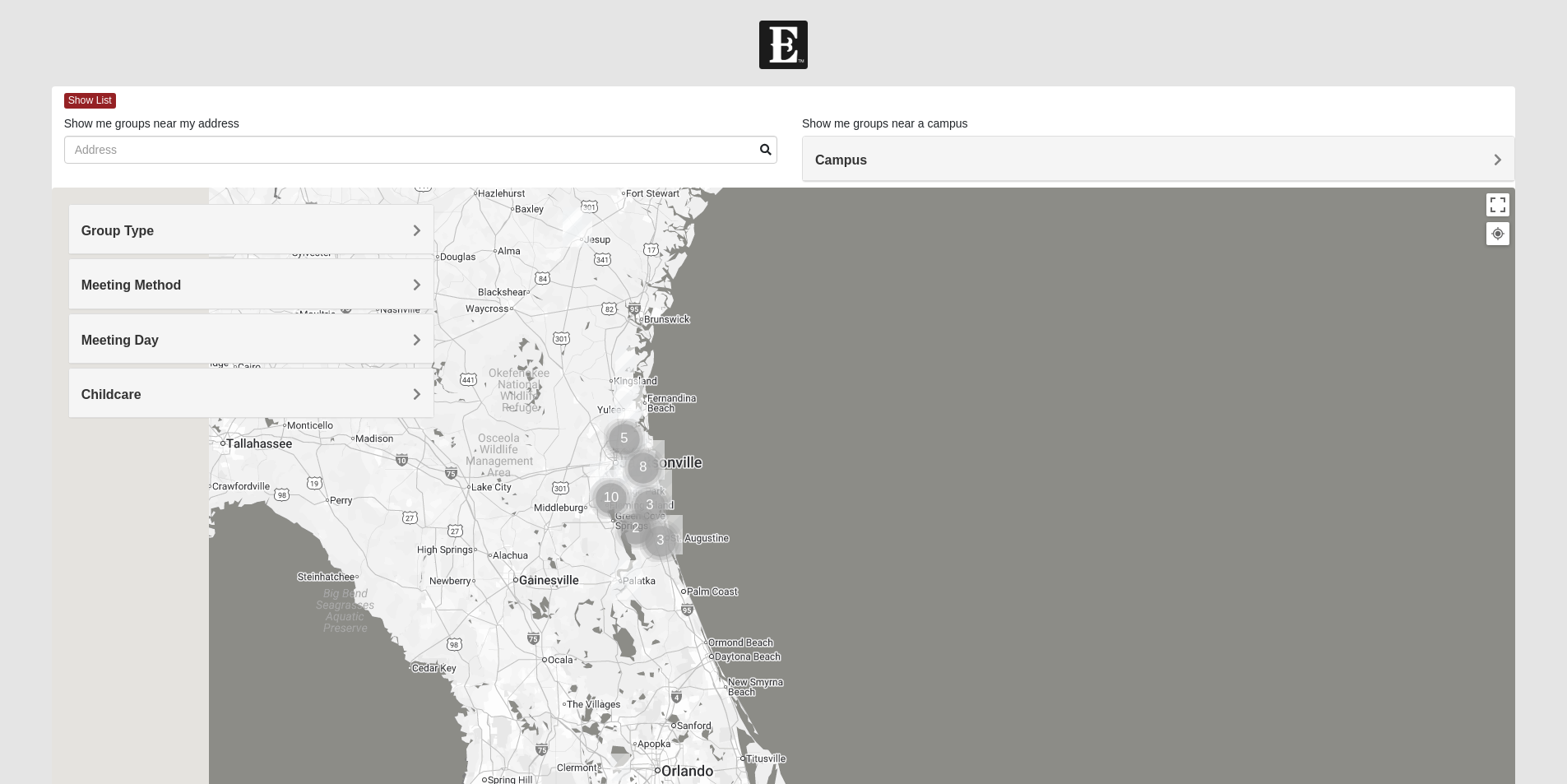
drag, startPoint x: 657, startPoint y: 437, endPoint x: 957, endPoint y: 441, distance: 300.0
click at [969, 441] on div at bounding box center [784, 516] width 1465 height 657
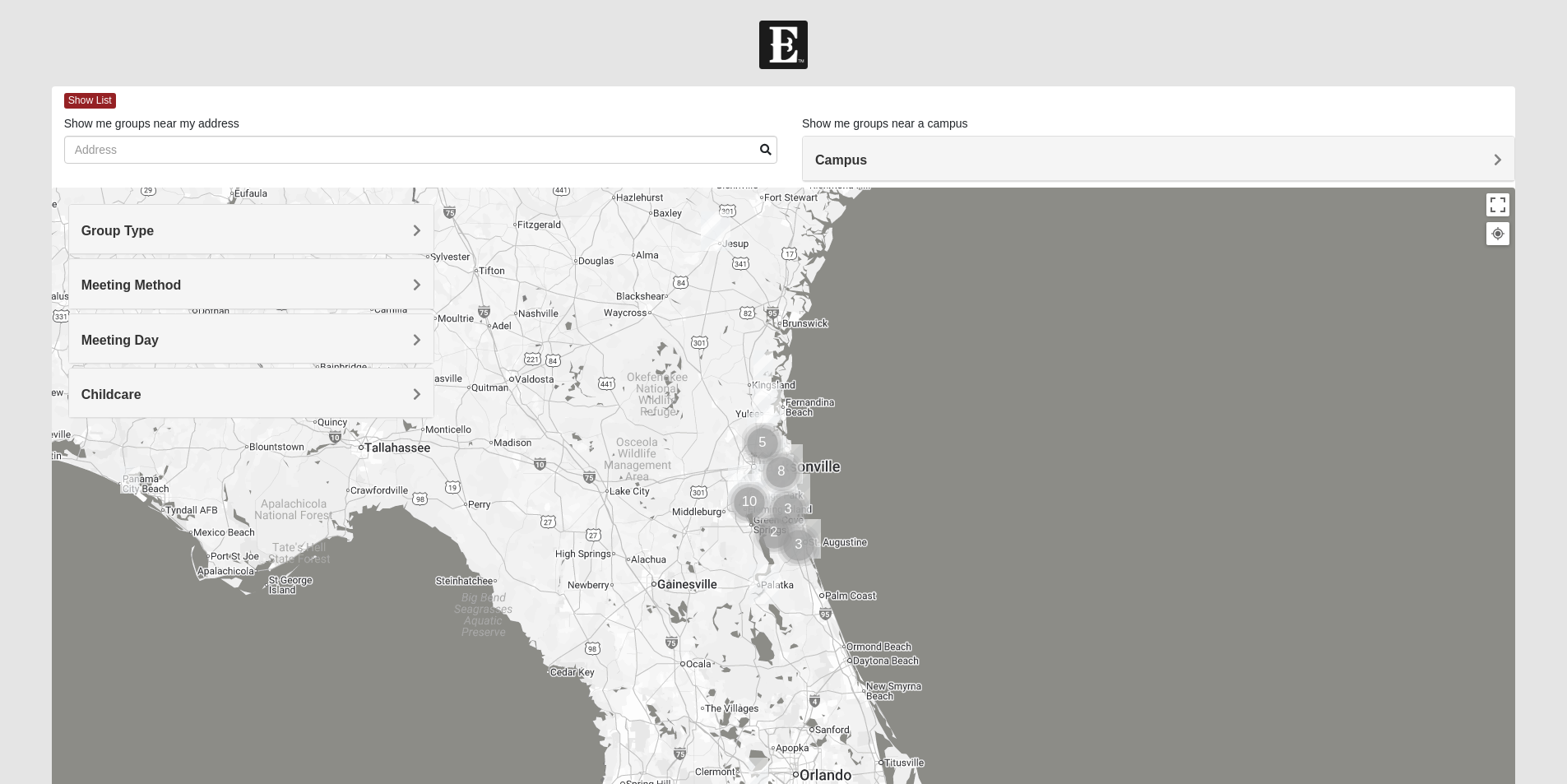
click at [821, 413] on div at bounding box center [784, 516] width 1465 height 657
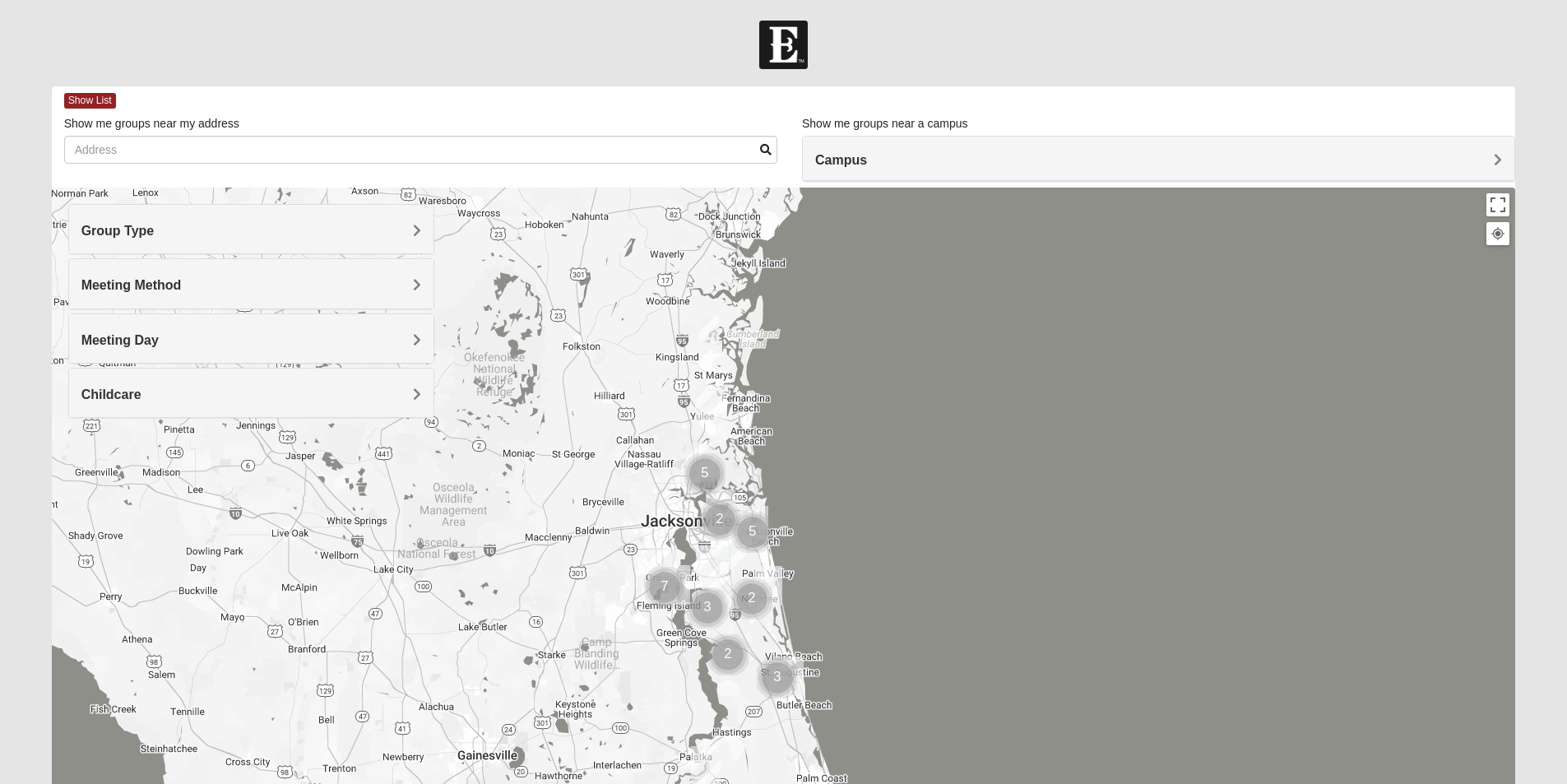
click at [821, 413] on div at bounding box center [784, 516] width 1465 height 657
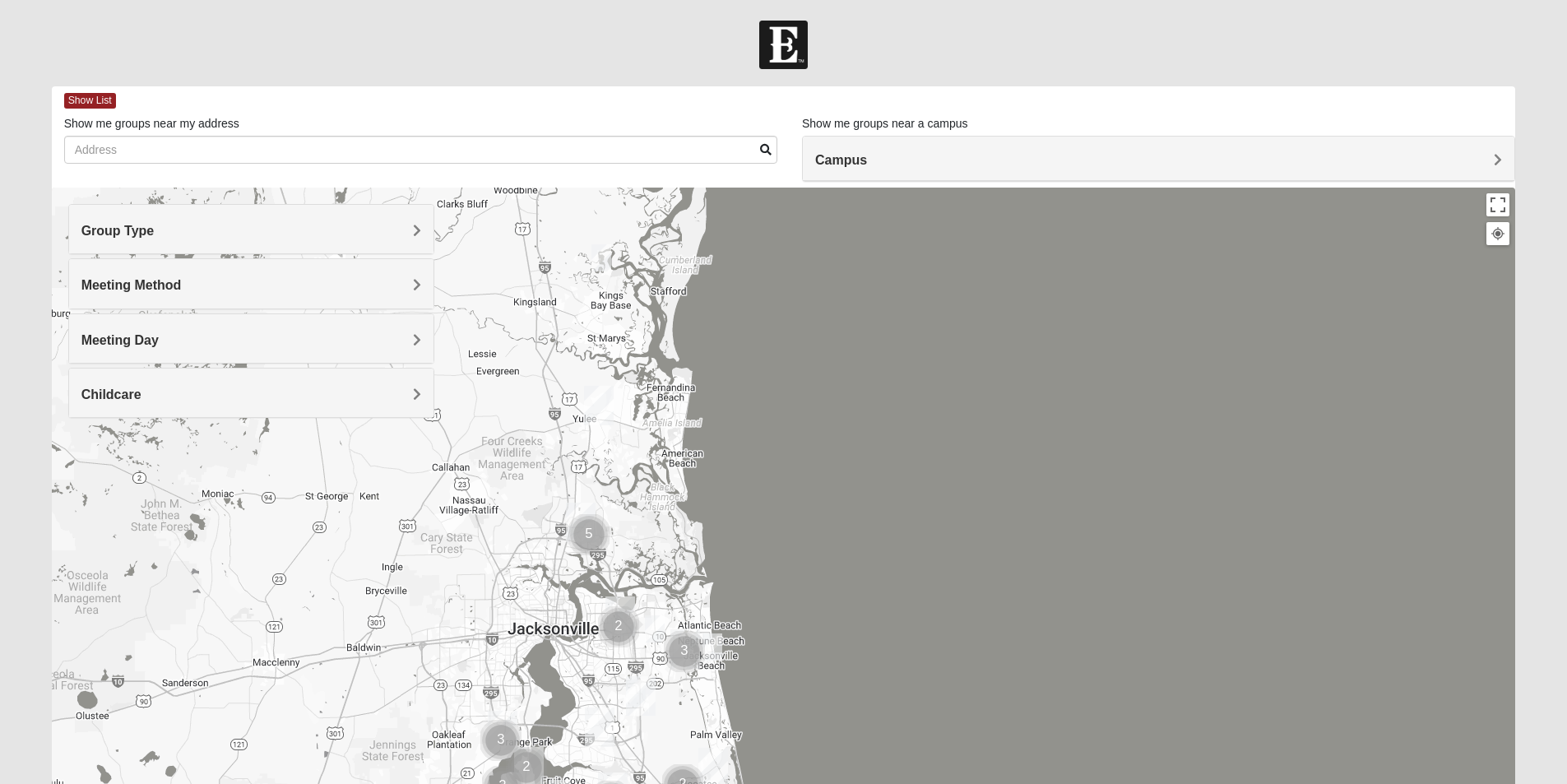
click at [815, 418] on div at bounding box center [784, 516] width 1465 height 657
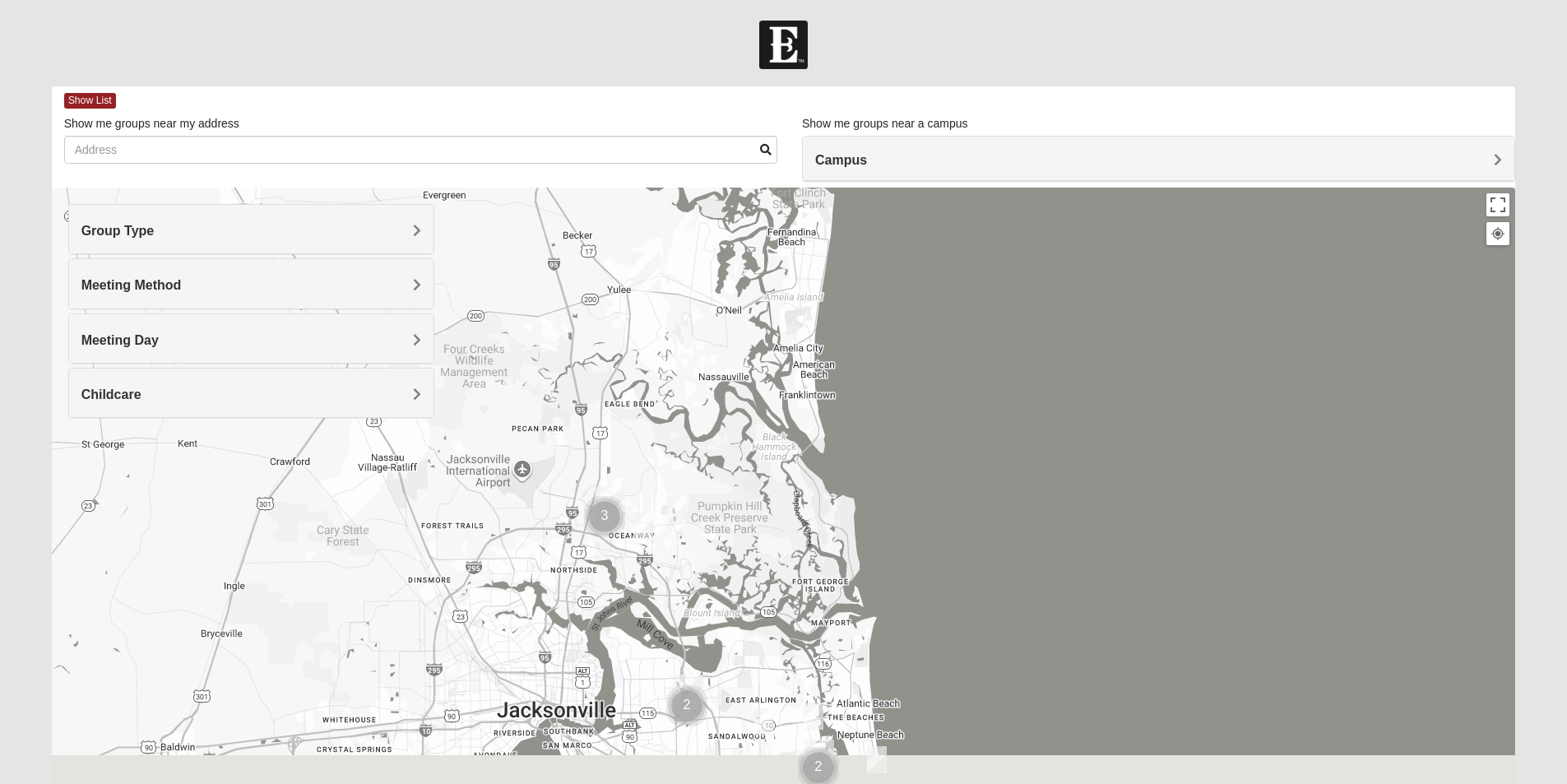
drag, startPoint x: 672, startPoint y: 472, endPoint x: 941, endPoint y: 256, distance: 345.0
click at [941, 256] on div at bounding box center [784, 516] width 1465 height 657
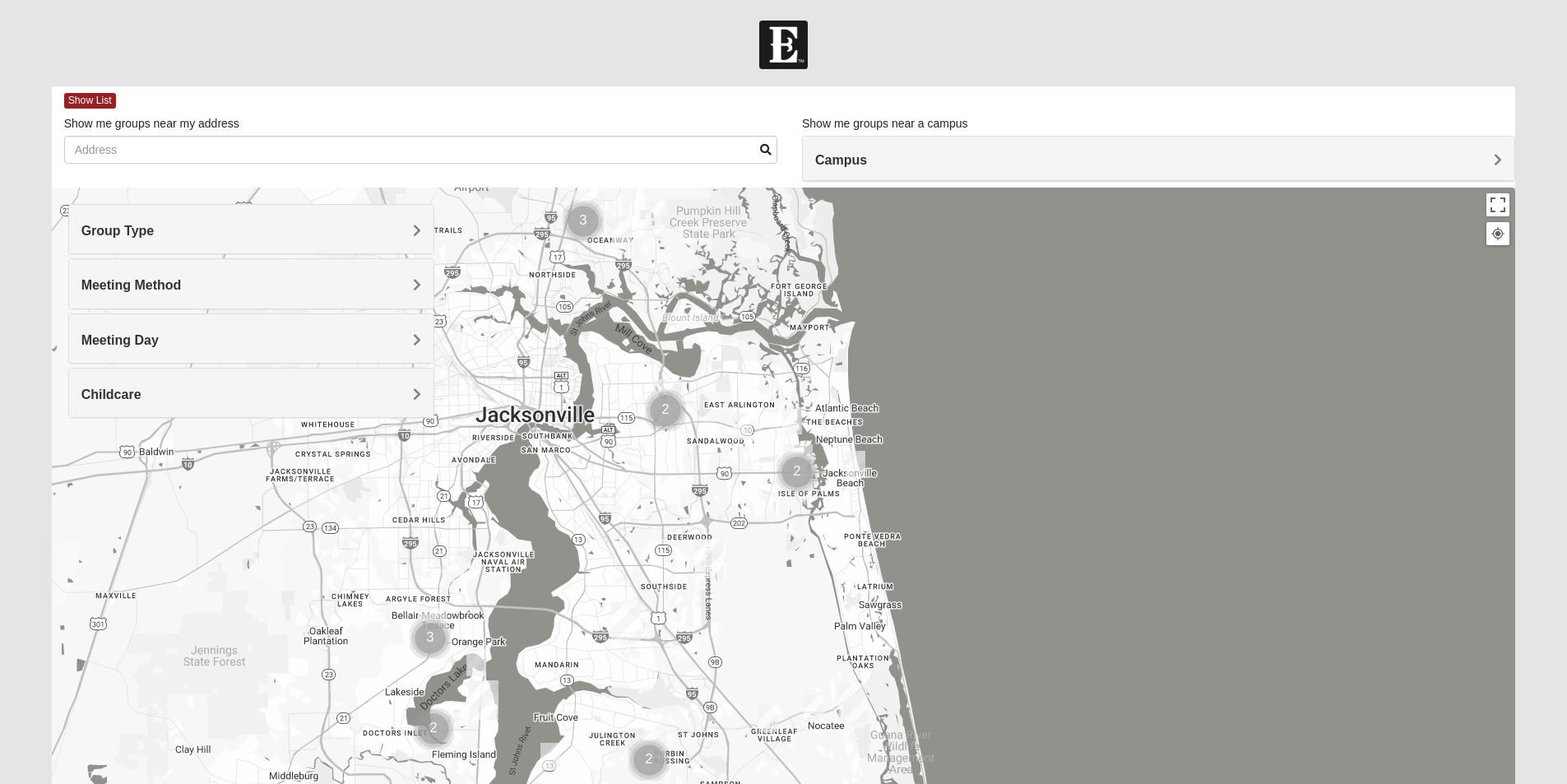
drag, startPoint x: 981, startPoint y: 474, endPoint x: 947, endPoint y: 244, distance: 232.5
click at [947, 244] on div at bounding box center [784, 516] width 1465 height 657
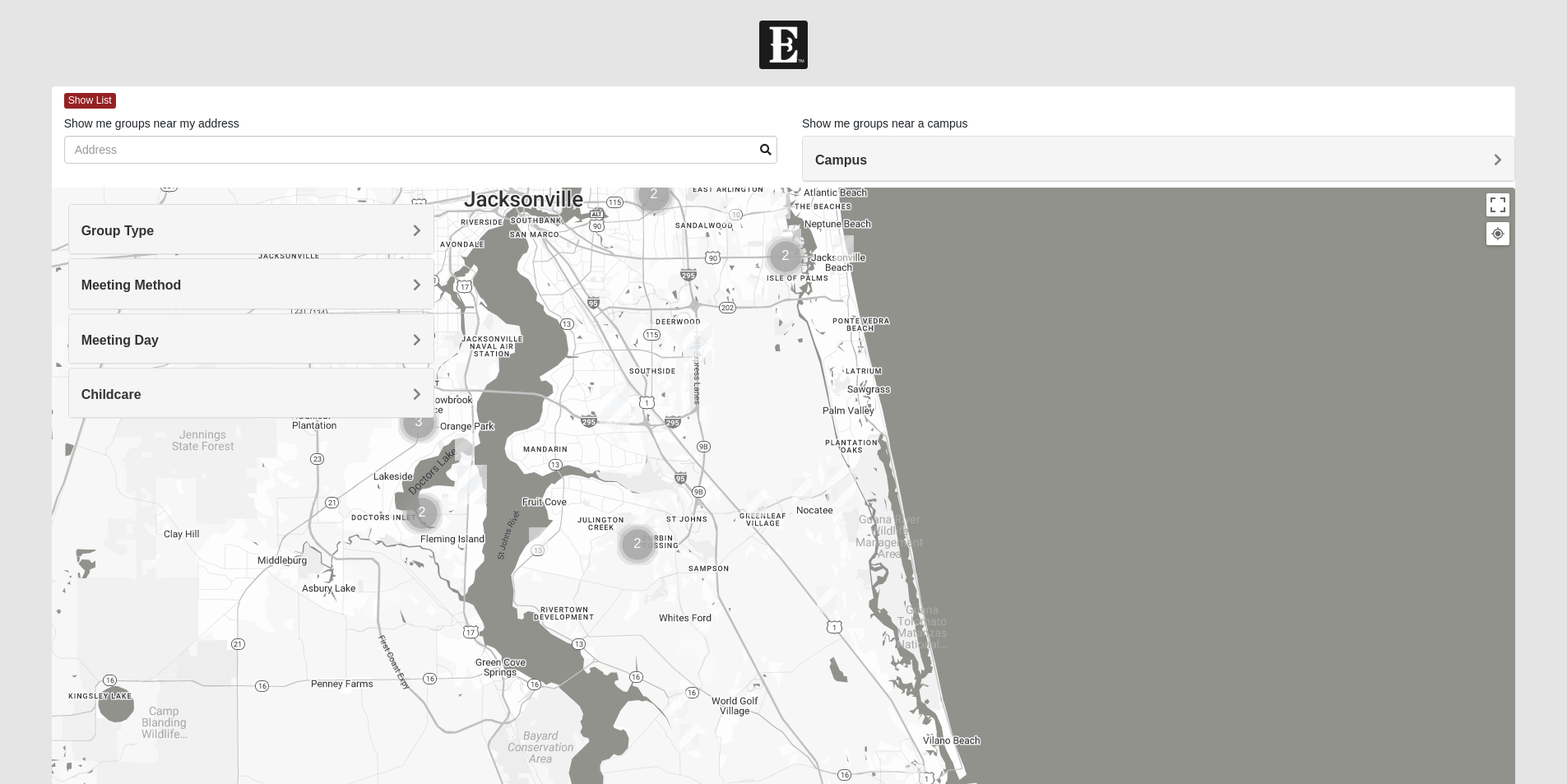
drag, startPoint x: 969, startPoint y: 496, endPoint x: 965, endPoint y: 350, distance: 146.1
click at [974, 338] on div at bounding box center [784, 516] width 1465 height 657
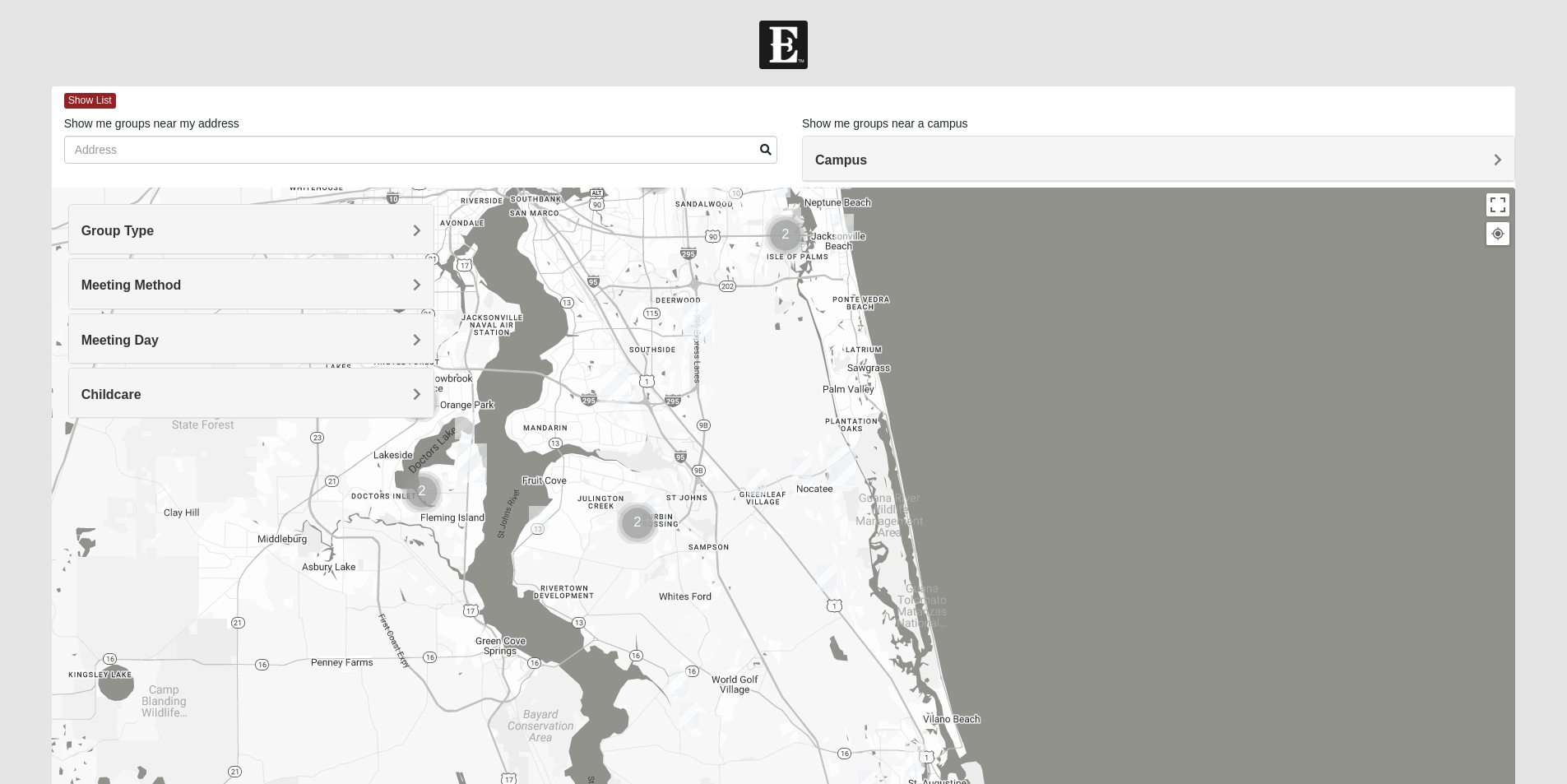
click at [800, 466] on img "Mixed Olsen 32081" at bounding box center [802, 471] width 33 height 40
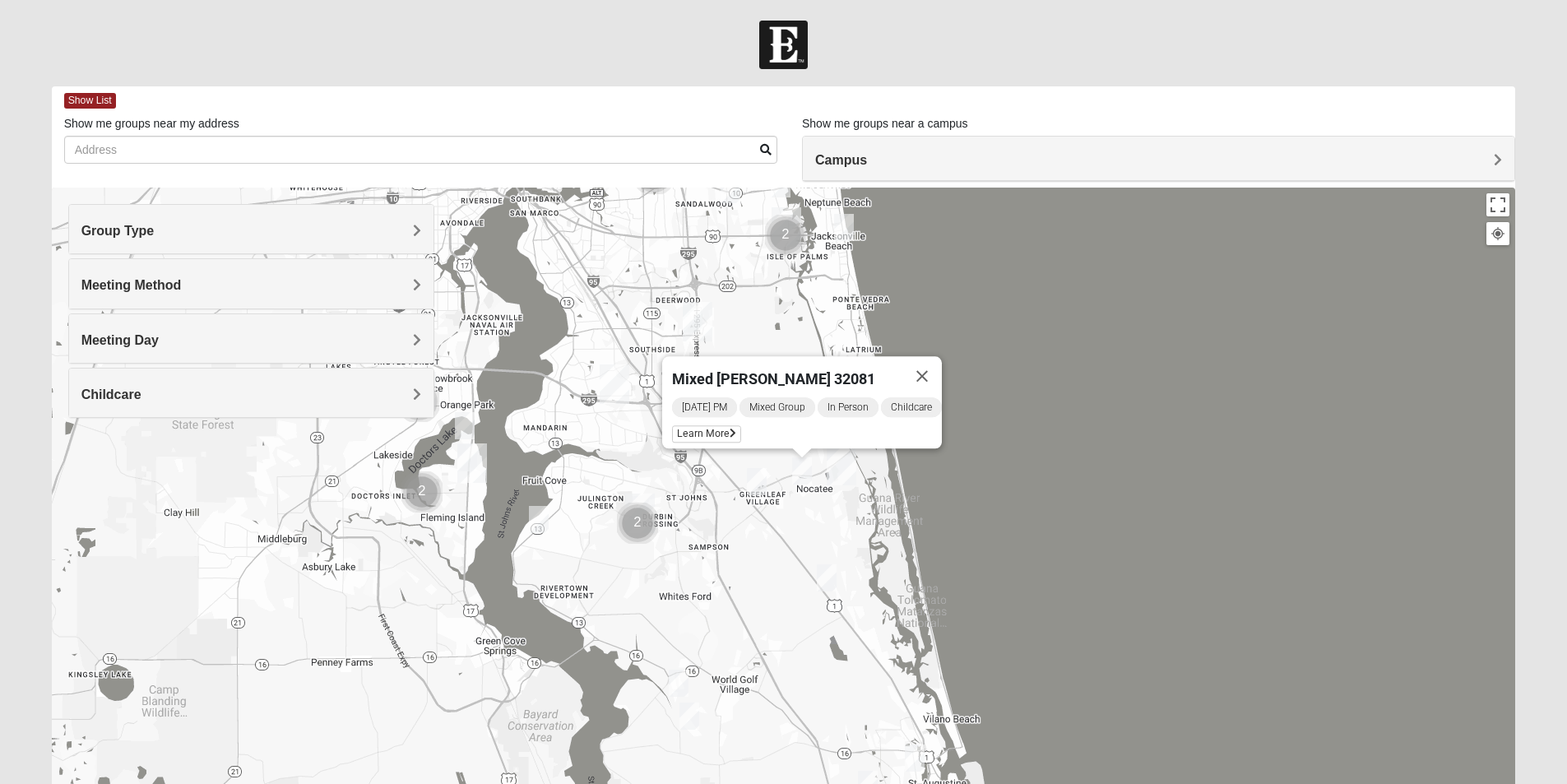
click at [758, 480] on img "Mixed Buckley 32081" at bounding box center [757, 481] width 33 height 40
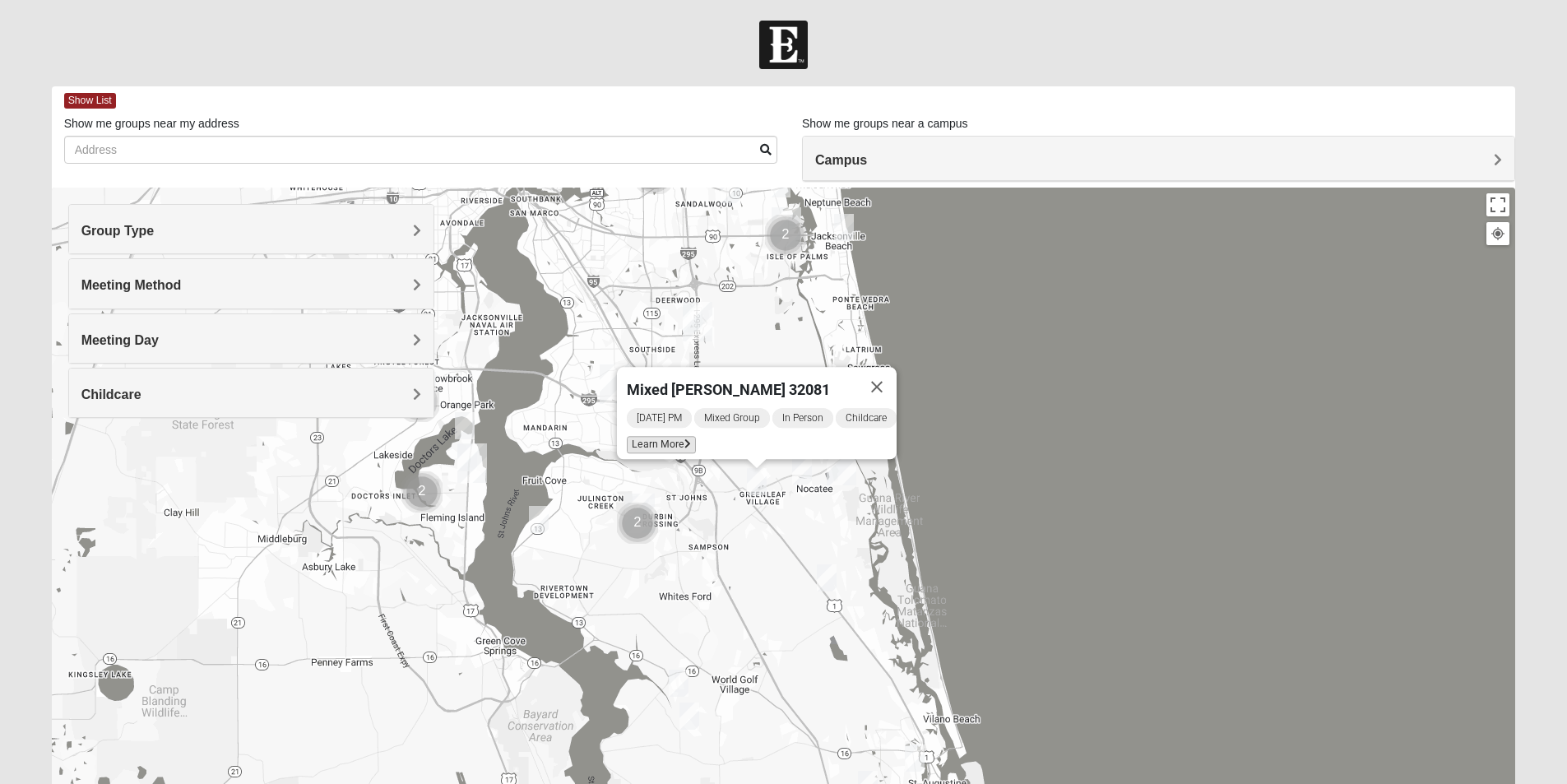
click at [672, 439] on span "Learn More" at bounding box center [661, 444] width 69 height 17
